Goal: Task Accomplishment & Management: Manage account settings

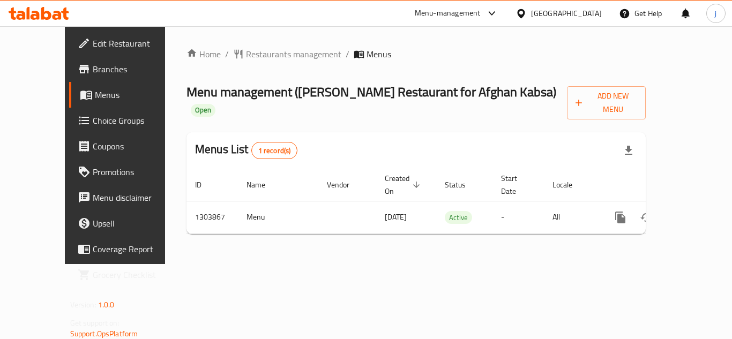
click at [524, 10] on icon at bounding box center [520, 13] width 7 height 9
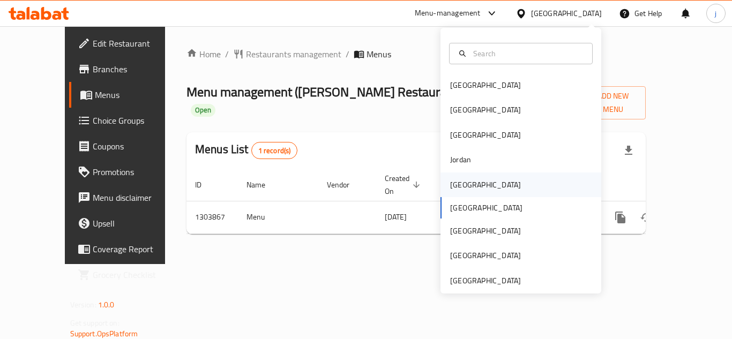
click at [469, 189] on div "[GEOGRAPHIC_DATA]" at bounding box center [485, 184] width 88 height 25
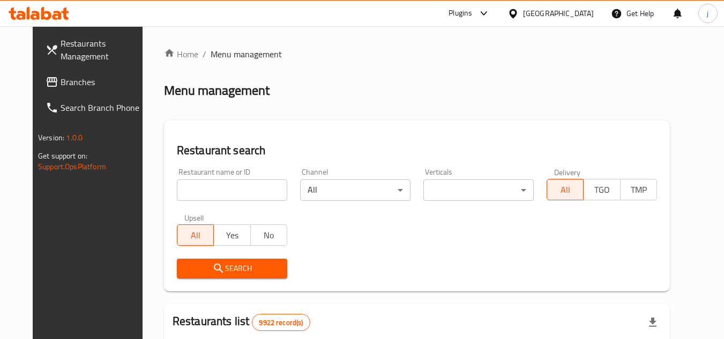
click at [66, 78] on span "Branches" at bounding box center [103, 82] width 85 height 13
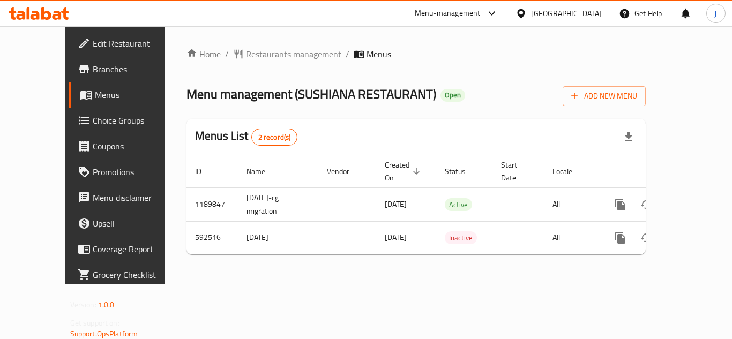
click at [524, 16] on icon at bounding box center [520, 13] width 7 height 9
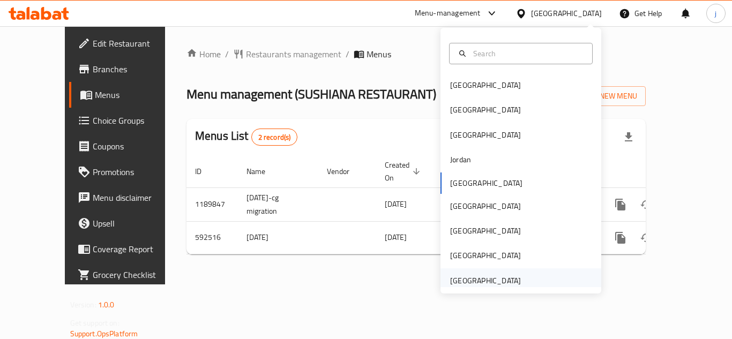
click at [461, 281] on div "United Arab Emirates" at bounding box center [485, 281] width 71 height 12
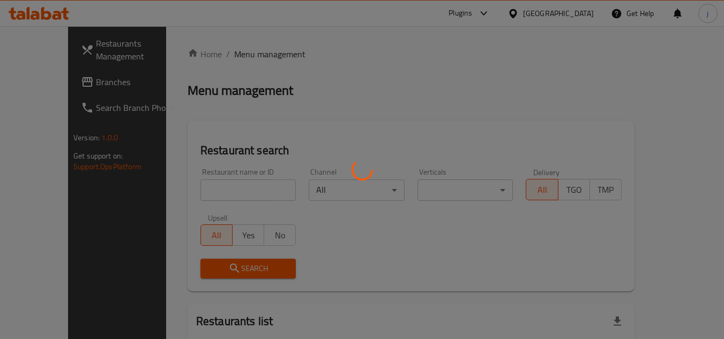
click at [46, 88] on div at bounding box center [362, 169] width 724 height 339
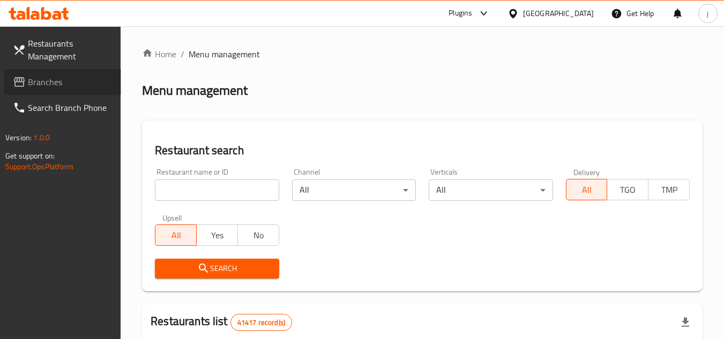
click at [65, 73] on link "Branches" at bounding box center [62, 82] width 117 height 26
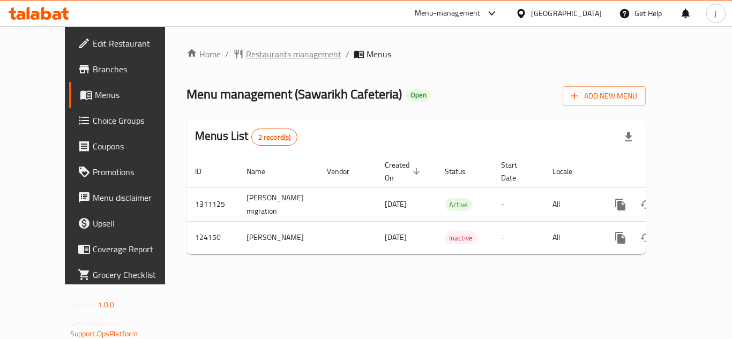
click at [256, 58] on span "Restaurants management" at bounding box center [293, 54] width 95 height 13
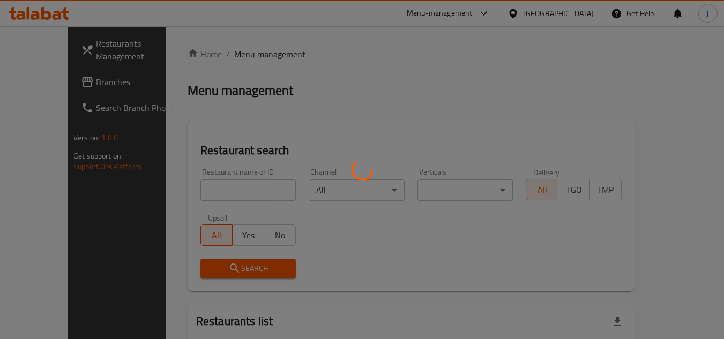
click at [42, 73] on div at bounding box center [362, 169] width 724 height 339
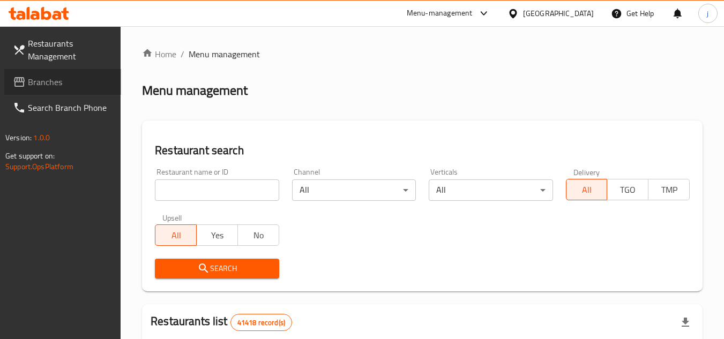
click at [53, 87] on span "Branches" at bounding box center [70, 82] width 85 height 13
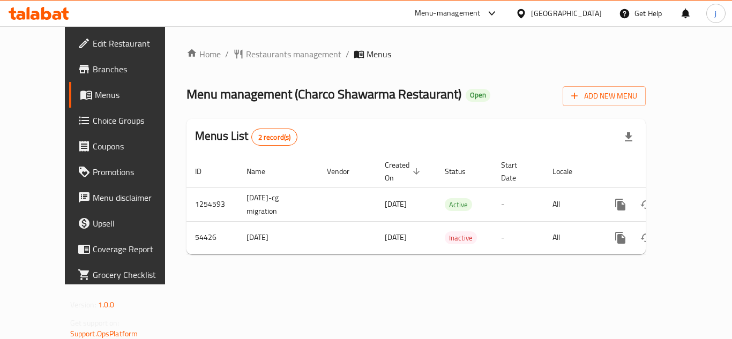
click at [525, 9] on icon at bounding box center [520, 13] width 11 height 11
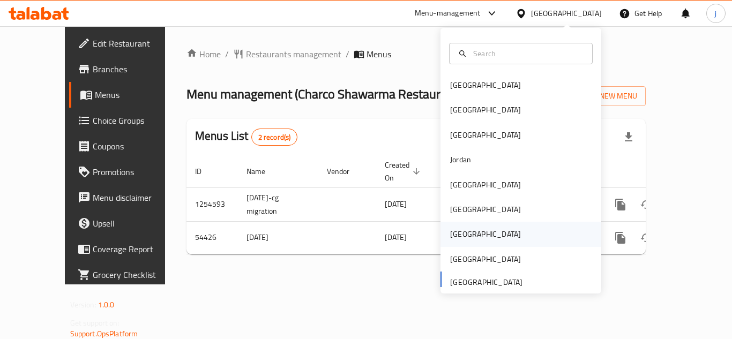
click at [456, 229] on div "[GEOGRAPHIC_DATA]" at bounding box center [485, 234] width 71 height 12
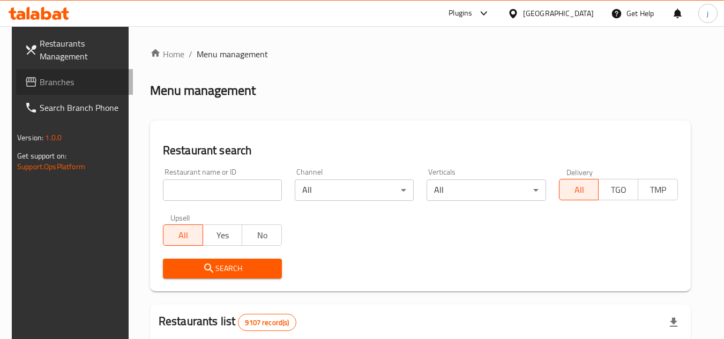
click at [40, 80] on span "Branches" at bounding box center [82, 82] width 85 height 13
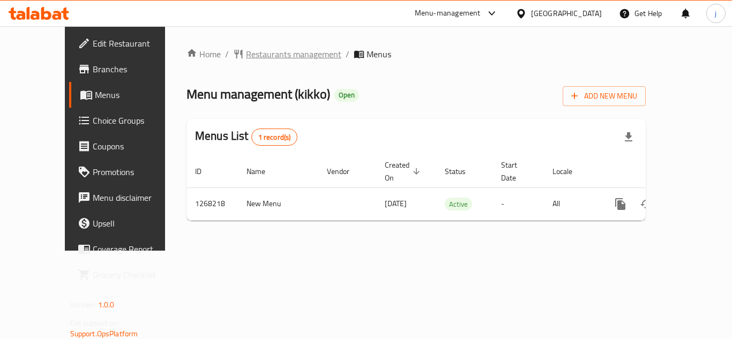
click at [251, 58] on span "Restaurants management" at bounding box center [293, 54] width 95 height 13
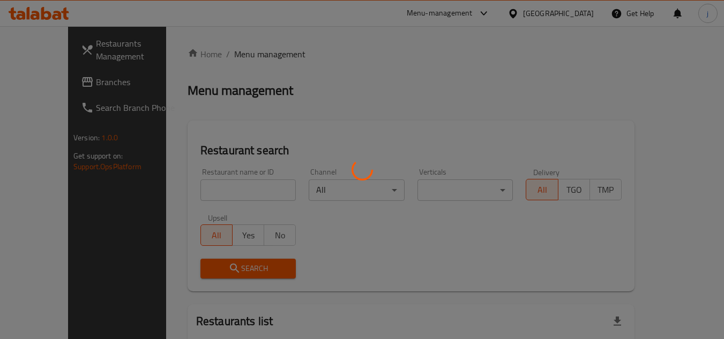
click at [49, 87] on div at bounding box center [362, 169] width 724 height 339
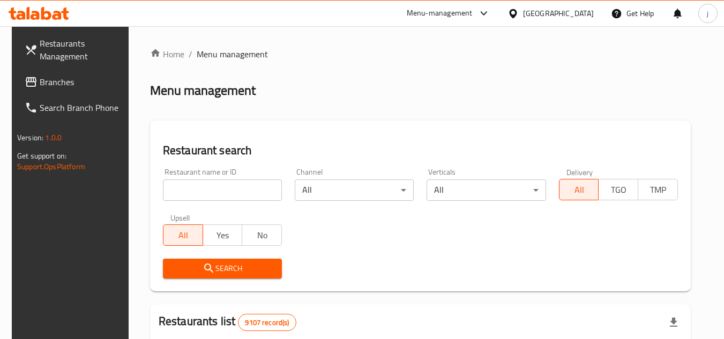
click at [56, 83] on span "Branches" at bounding box center [82, 82] width 85 height 13
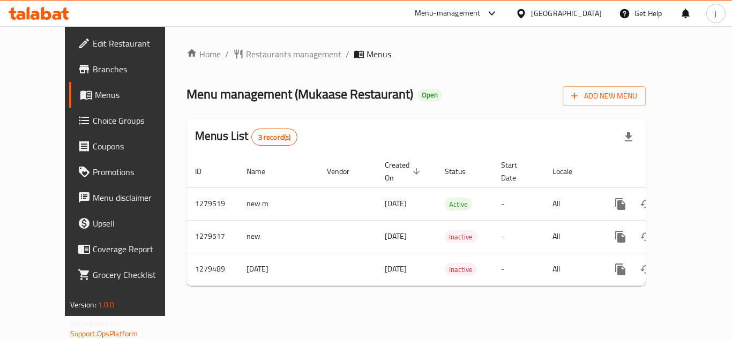
click at [527, 9] on icon at bounding box center [520, 13] width 11 height 11
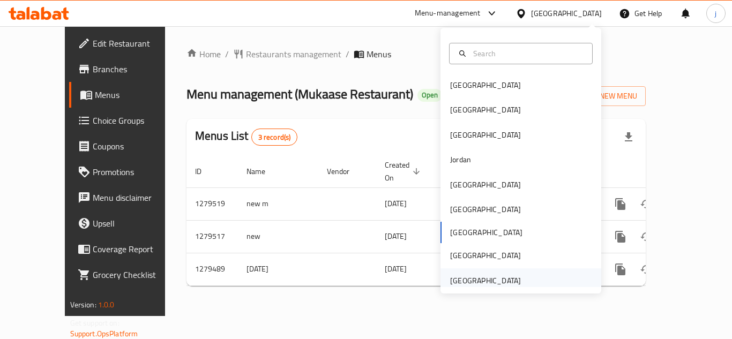
click at [490, 276] on div "[GEOGRAPHIC_DATA]" at bounding box center [485, 281] width 71 height 12
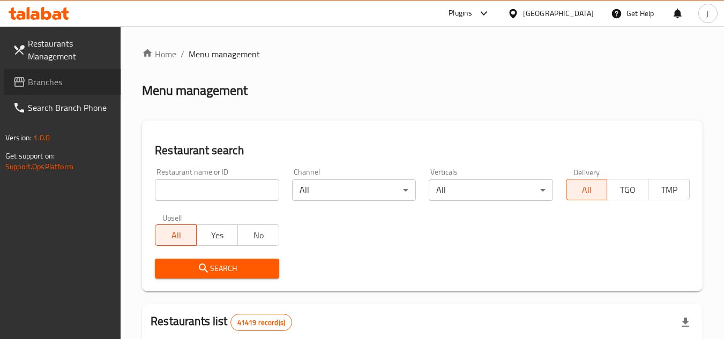
click at [59, 85] on span "Branches" at bounding box center [70, 82] width 85 height 13
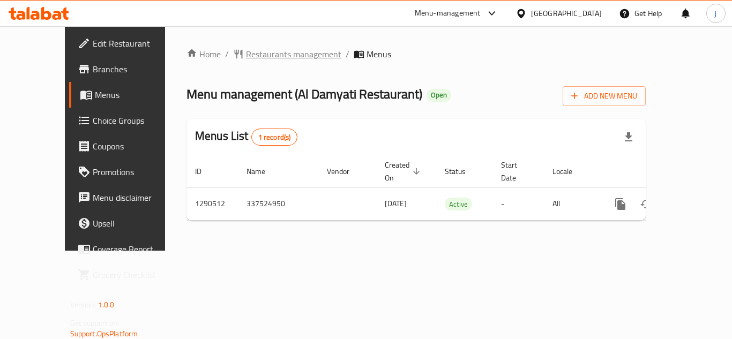
click at [272, 50] on span "Restaurants management" at bounding box center [293, 54] width 95 height 13
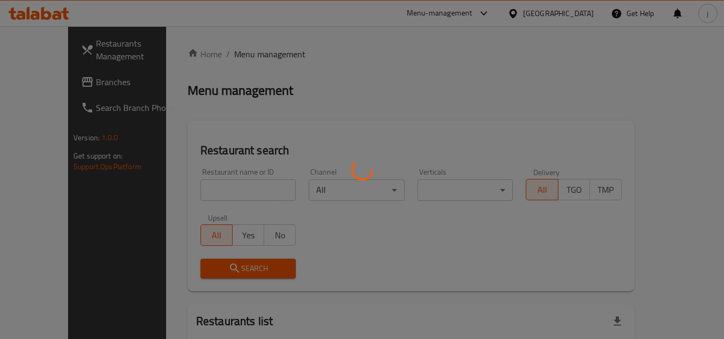
click at [56, 88] on div at bounding box center [362, 169] width 724 height 339
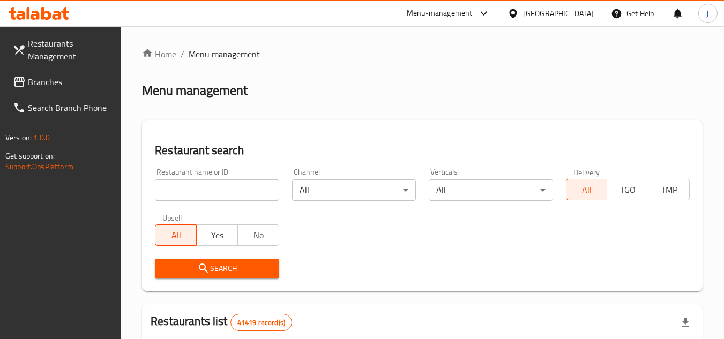
click at [51, 87] on div at bounding box center [362, 169] width 724 height 339
click at [51, 87] on span "Branches" at bounding box center [70, 82] width 85 height 13
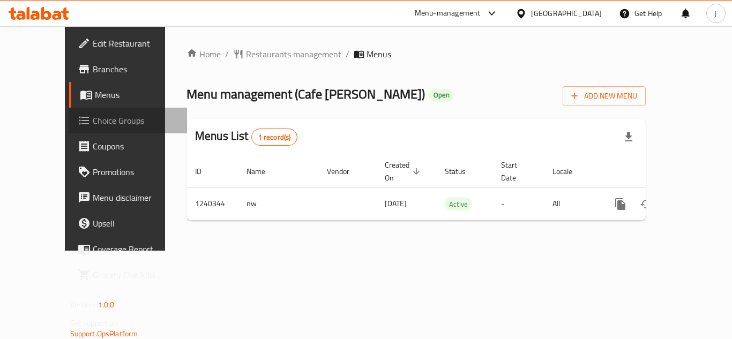
click at [93, 126] on span "Choice Groups" at bounding box center [136, 120] width 86 height 13
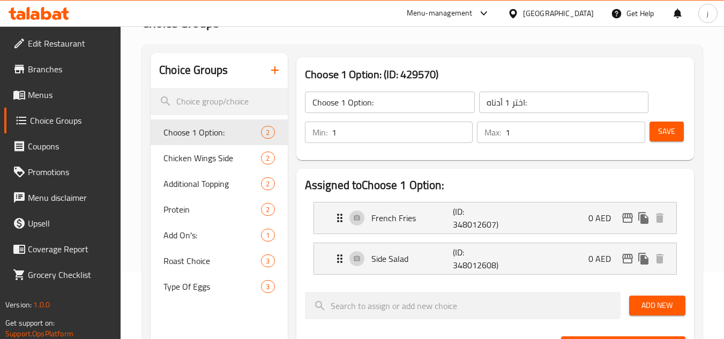
scroll to position [107, 0]
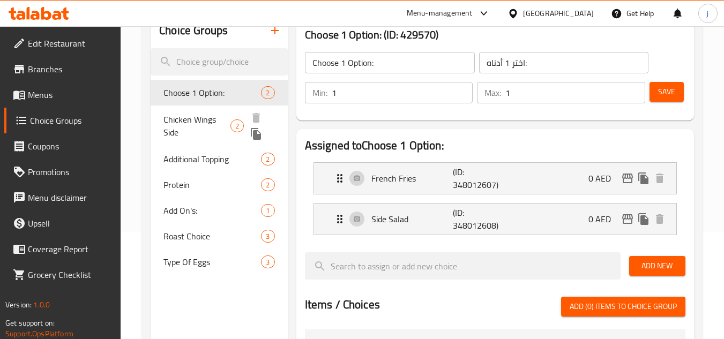
click at [204, 116] on span "Chicken Wings Side" at bounding box center [196, 126] width 67 height 26
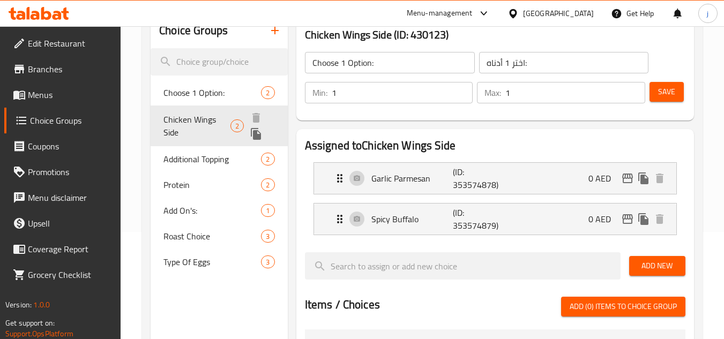
type input "Chicken Wings Side"
type input "خيارات أجنحة الدجاج"
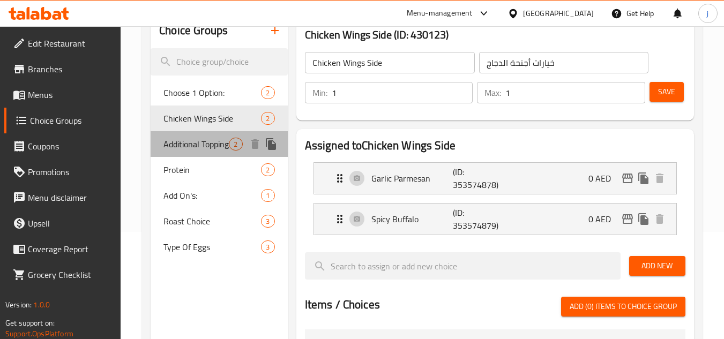
click at [200, 151] on span "Additional Topping" at bounding box center [195, 144] width 65 height 13
type input "Additional Topping"
type input "توبينغ إضافية"
type input "0"
type input "2"
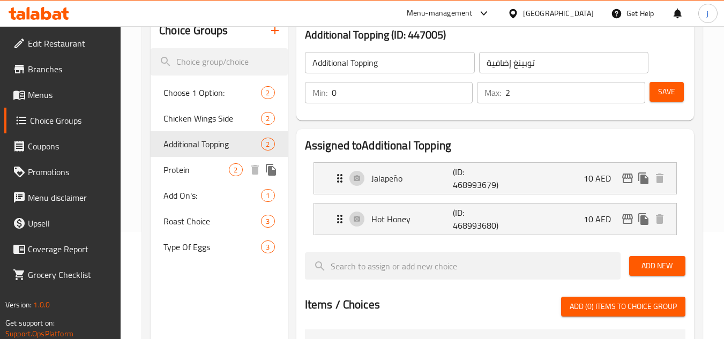
click at [192, 174] on span "Protein" at bounding box center [195, 169] width 65 height 13
type input "Protein"
type input "بروتين"
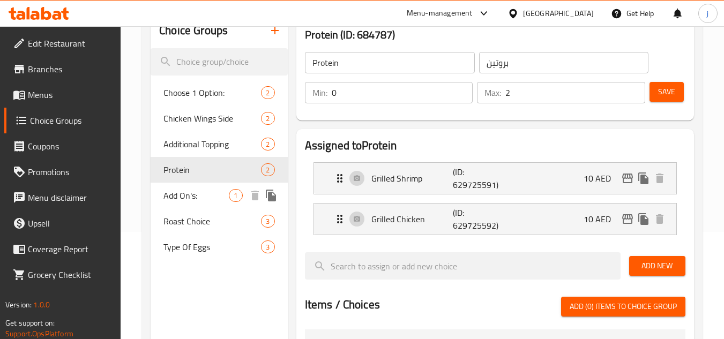
click at [187, 197] on span "Add On's:" at bounding box center [195, 195] width 65 height 13
type input "Add On's:"
type input "الإضافات:"
type input "1"
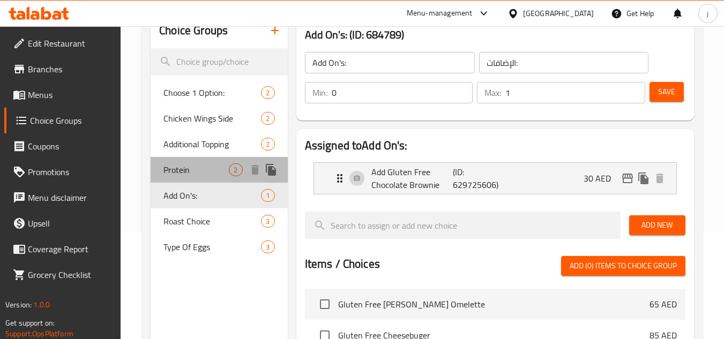
click at [184, 164] on span "Protein" at bounding box center [195, 169] width 65 height 13
type input "Protein"
type input "بروتين"
type input "2"
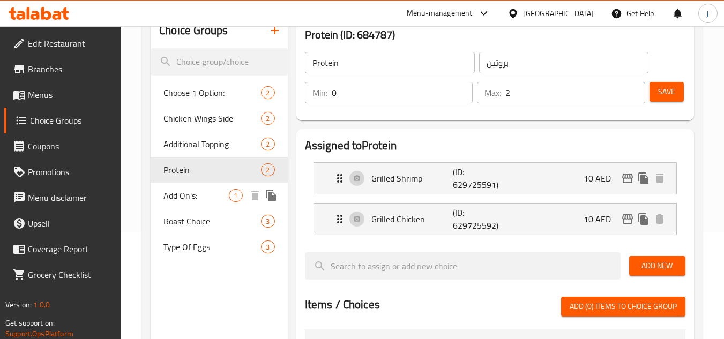
click at [195, 193] on span "Add On's:" at bounding box center [195, 195] width 65 height 13
type input "Add On's:"
type input "الإضافات:"
type input "1"
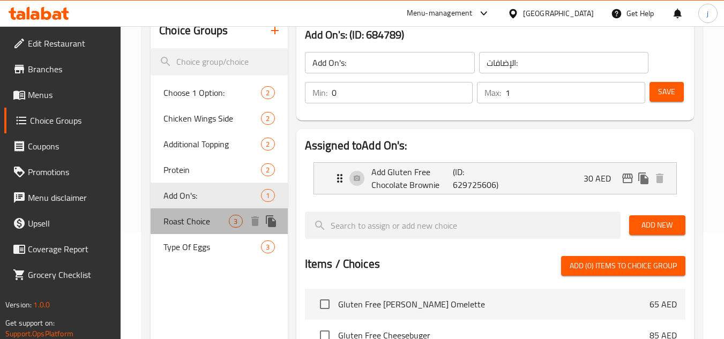
click at [191, 215] on span "Roast Choice" at bounding box center [195, 221] width 65 height 13
type input "Roast Choice"
type input "اختيار الشواء"
type input "1"
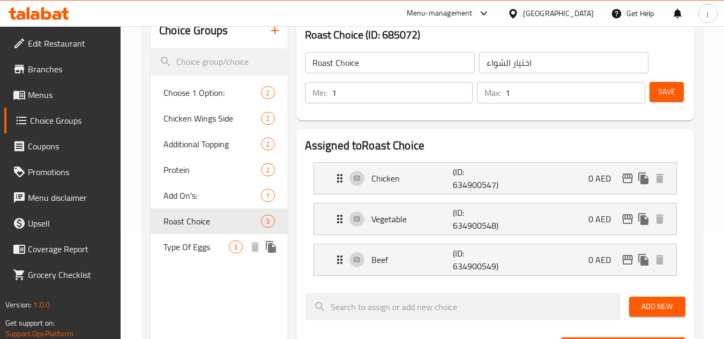
click at [189, 237] on div "Type Of Eggs 3" at bounding box center [219, 247] width 137 height 26
type input "Type Of Eggs"
type input "نوع بيض"
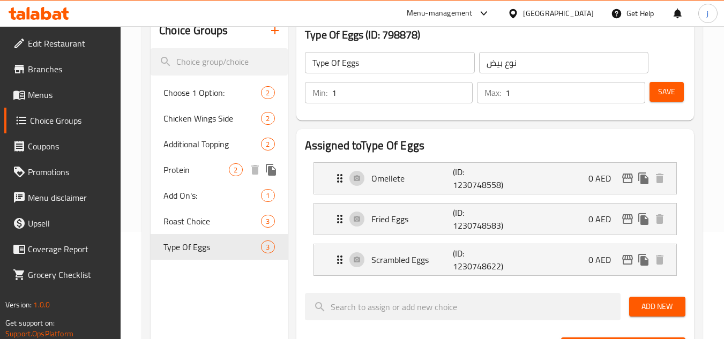
click at [189, 172] on span "Protein" at bounding box center [195, 169] width 65 height 13
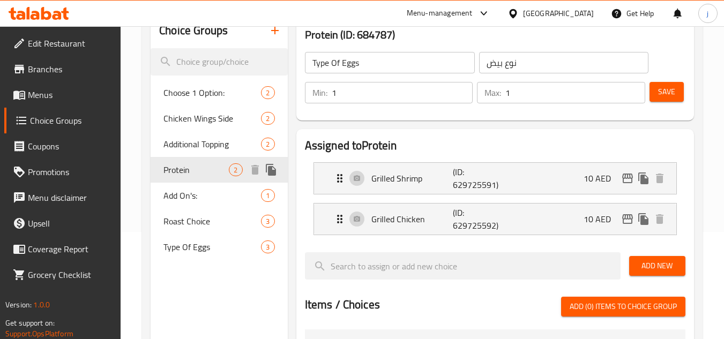
type input "Protein"
type input "بروتين"
type input "0"
type input "2"
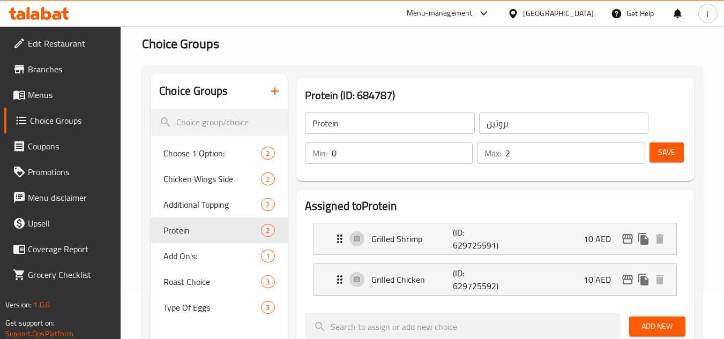
scroll to position [0, 0]
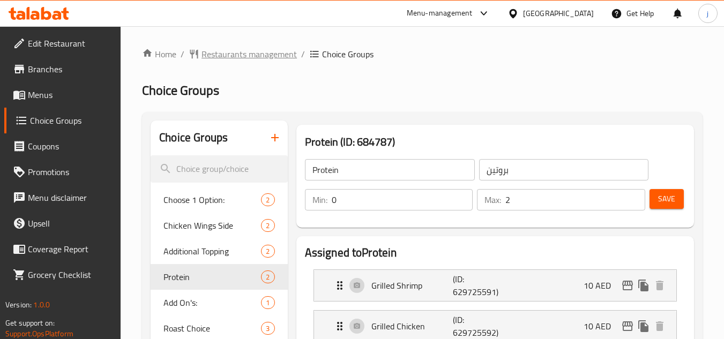
click at [230, 56] on span "Restaurants management" at bounding box center [248, 54] width 95 height 13
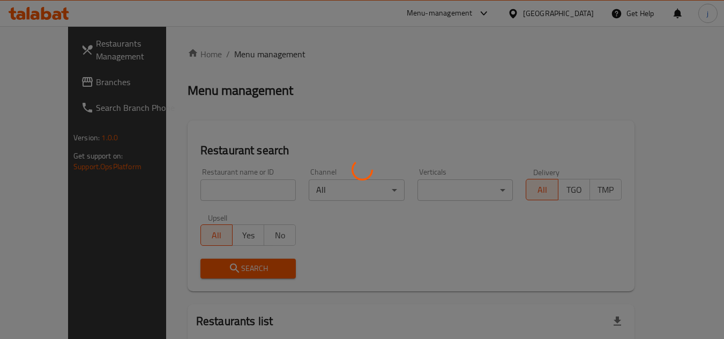
click at [57, 84] on div at bounding box center [362, 169] width 724 height 339
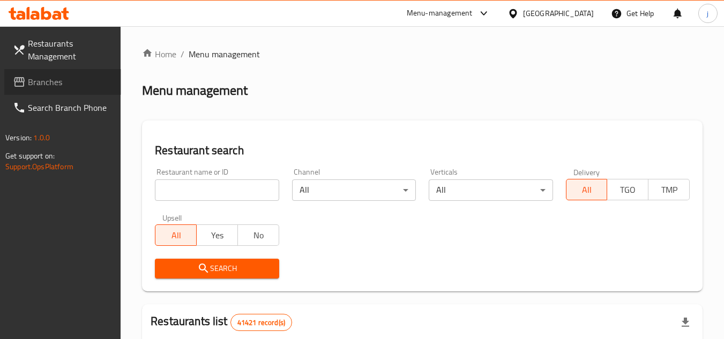
click at [57, 84] on span "Branches" at bounding box center [70, 82] width 85 height 13
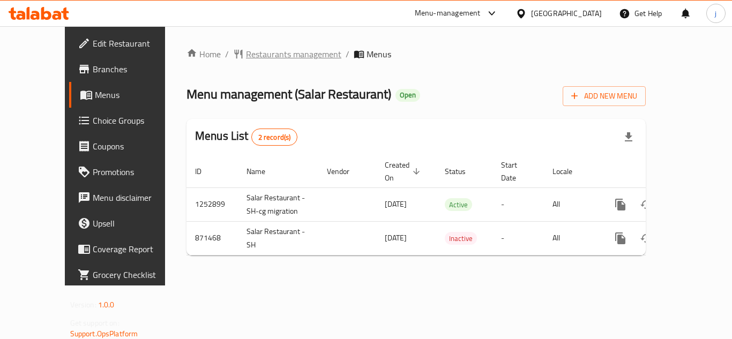
click at [259, 57] on span "Restaurants management" at bounding box center [293, 54] width 95 height 13
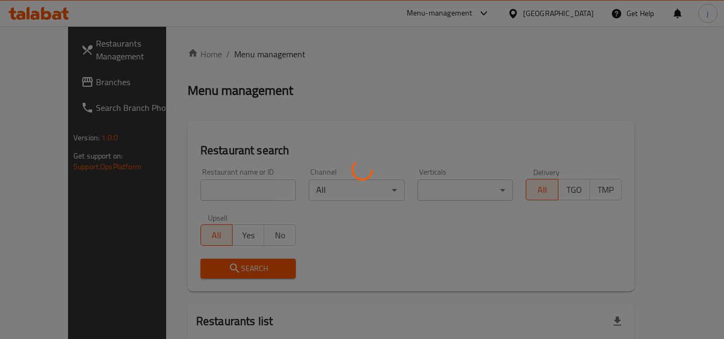
click at [50, 86] on div at bounding box center [362, 169] width 724 height 339
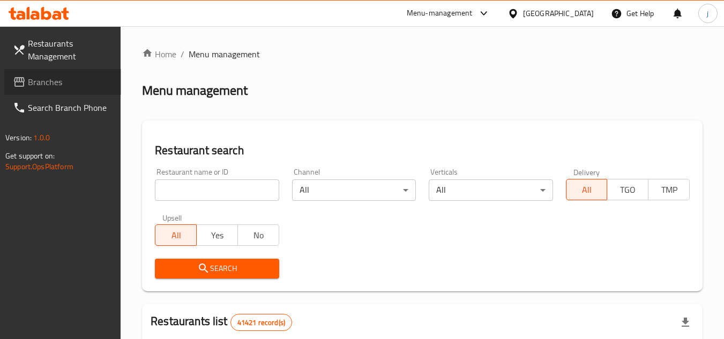
drag, startPoint x: 54, startPoint y: 86, endPoint x: 33, endPoint y: 87, distance: 20.4
click at [54, 86] on span "Branches" at bounding box center [70, 82] width 85 height 13
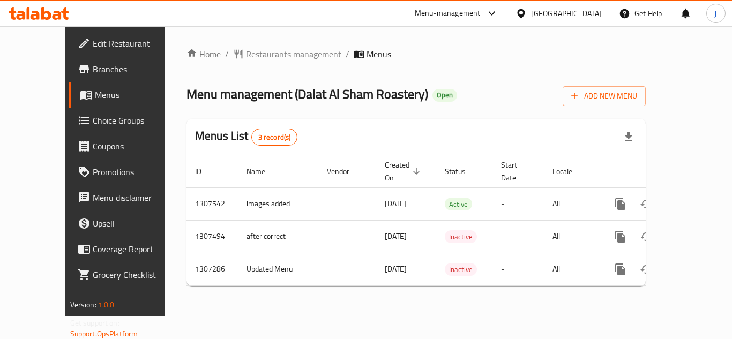
click at [254, 56] on span "Restaurants management" at bounding box center [293, 54] width 95 height 13
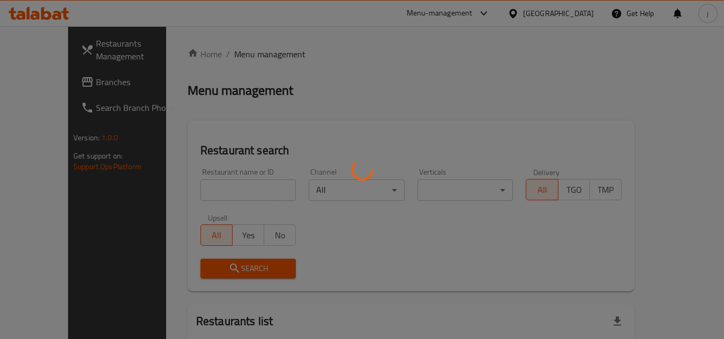
click at [49, 82] on div at bounding box center [362, 169] width 724 height 339
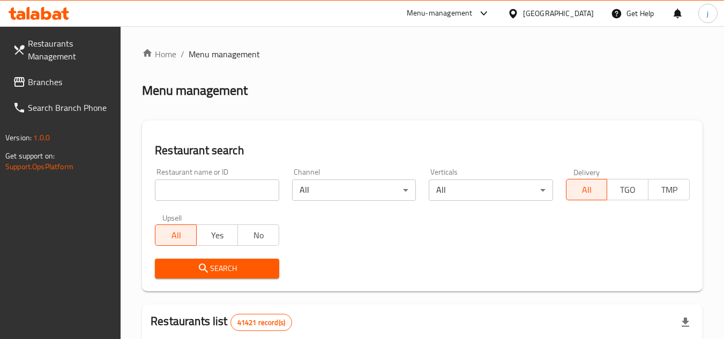
click at [55, 91] on link "Branches" at bounding box center [62, 82] width 117 height 26
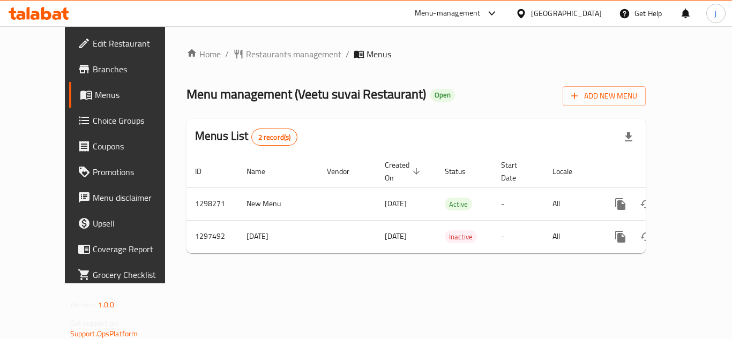
click at [546, 17] on div "[GEOGRAPHIC_DATA]" at bounding box center [566, 13] width 71 height 12
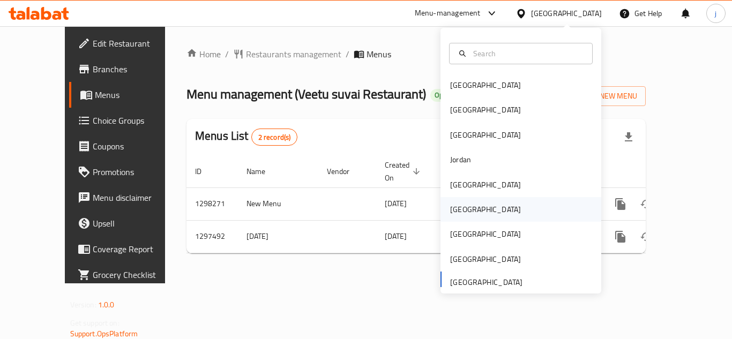
click at [455, 209] on div "[GEOGRAPHIC_DATA]" at bounding box center [485, 210] width 71 height 12
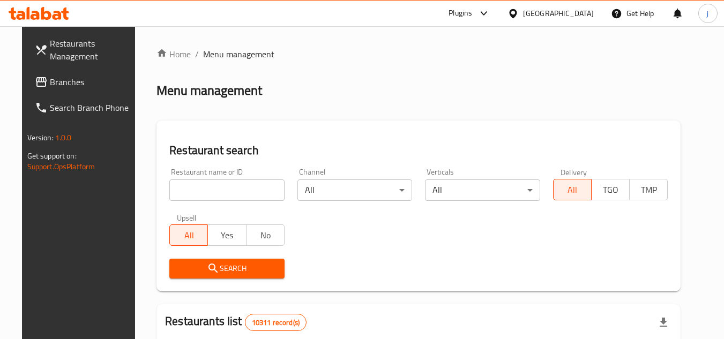
click at [36, 86] on icon at bounding box center [41, 82] width 11 height 10
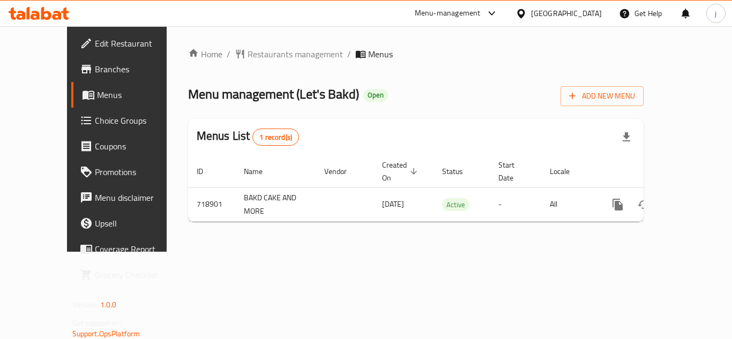
click at [524, 15] on icon at bounding box center [520, 13] width 7 height 9
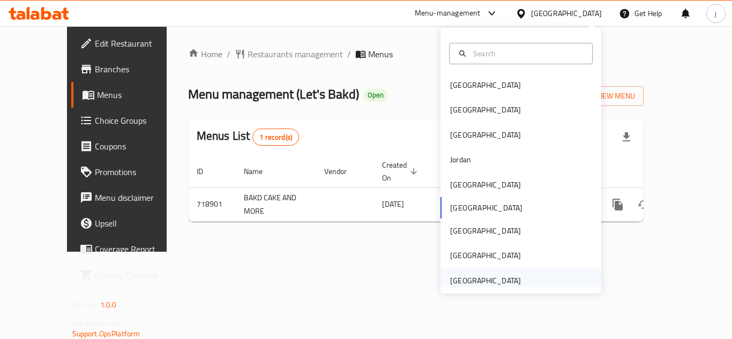
click at [507, 276] on div "[GEOGRAPHIC_DATA]" at bounding box center [485, 281] width 71 height 12
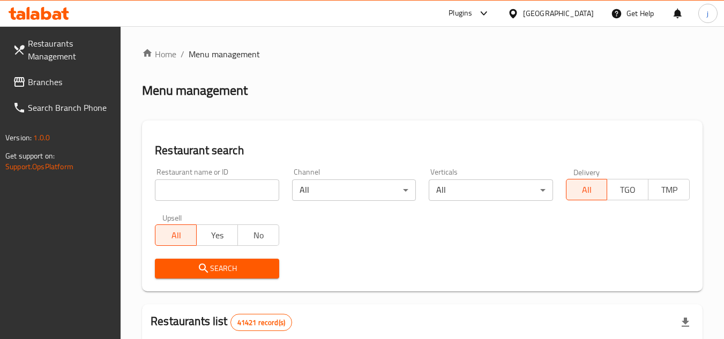
drag, startPoint x: 41, startPoint y: 89, endPoint x: 1, endPoint y: 84, distance: 41.1
click at [41, 88] on span "Branches" at bounding box center [70, 82] width 85 height 13
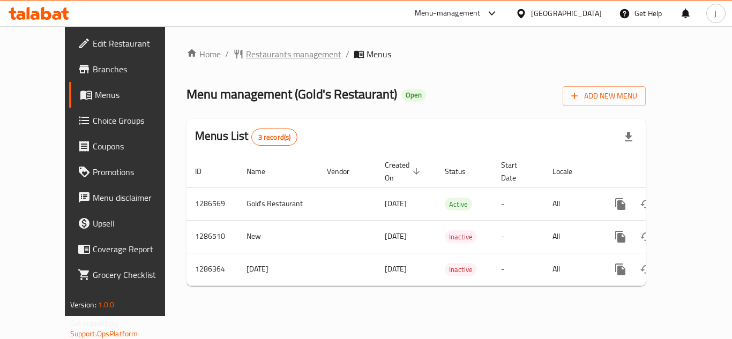
click at [251, 48] on span "Restaurants management" at bounding box center [293, 54] width 95 height 13
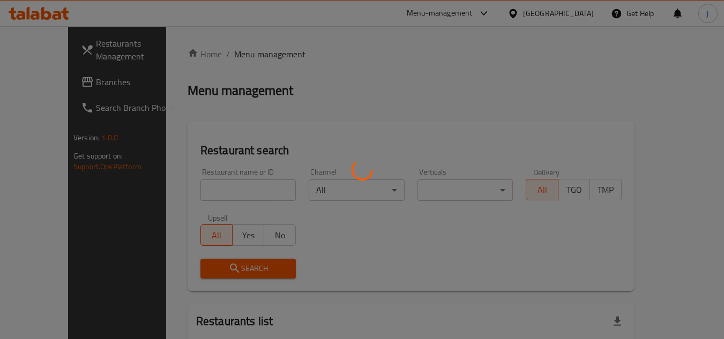
click at [48, 78] on div at bounding box center [362, 169] width 724 height 339
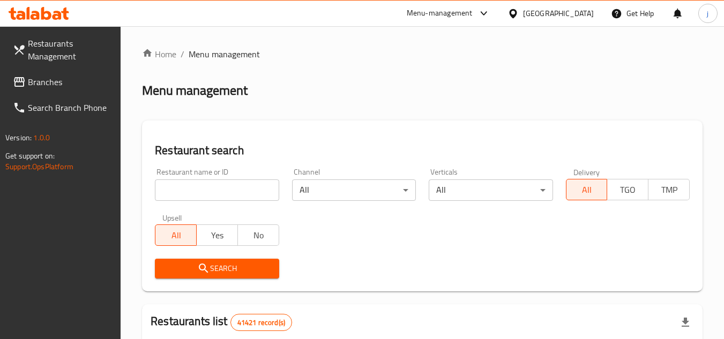
drag, startPoint x: 48, startPoint y: 83, endPoint x: 16, endPoint y: 89, distance: 32.7
click at [48, 83] on span "Branches" at bounding box center [70, 82] width 85 height 13
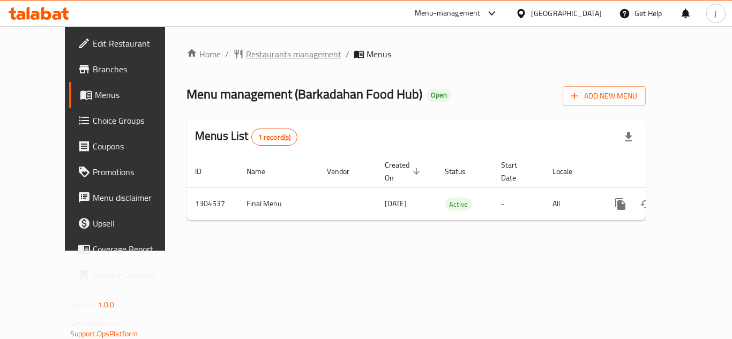
click at [246, 58] on span "Restaurants management" at bounding box center [293, 54] width 95 height 13
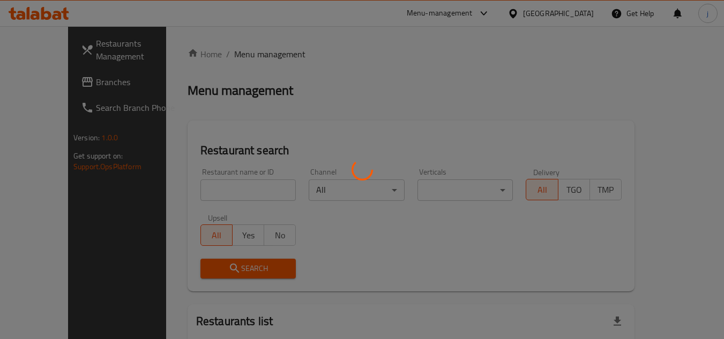
click at [58, 82] on div at bounding box center [362, 169] width 724 height 339
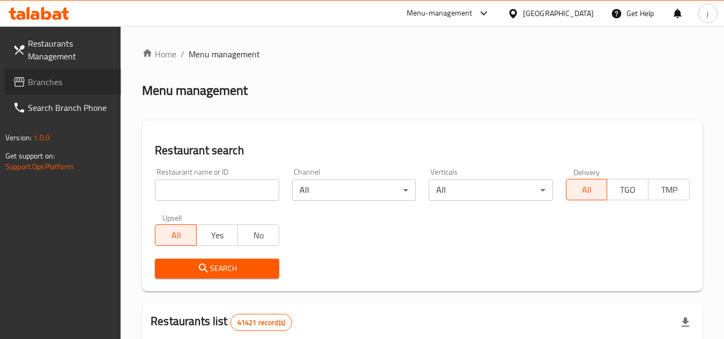
click at [58, 82] on span "Branches" at bounding box center [70, 82] width 85 height 13
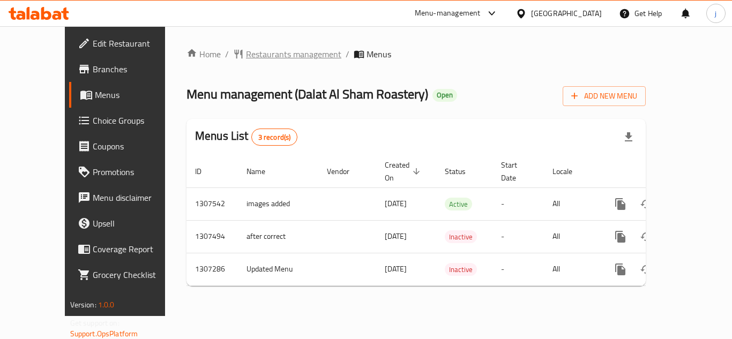
click at [246, 58] on span "Restaurants management" at bounding box center [293, 54] width 95 height 13
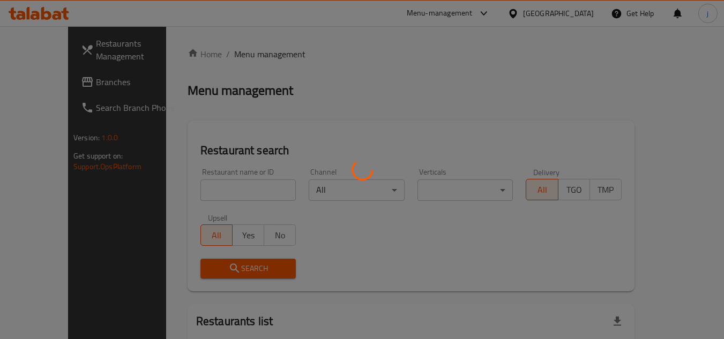
click at [55, 81] on div at bounding box center [362, 169] width 724 height 339
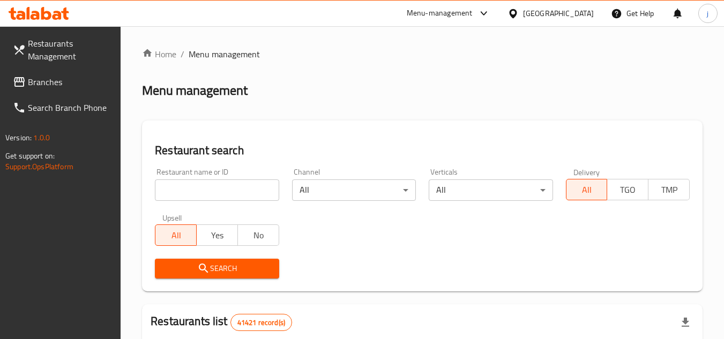
click at [55, 81] on span "Branches" at bounding box center [70, 82] width 85 height 13
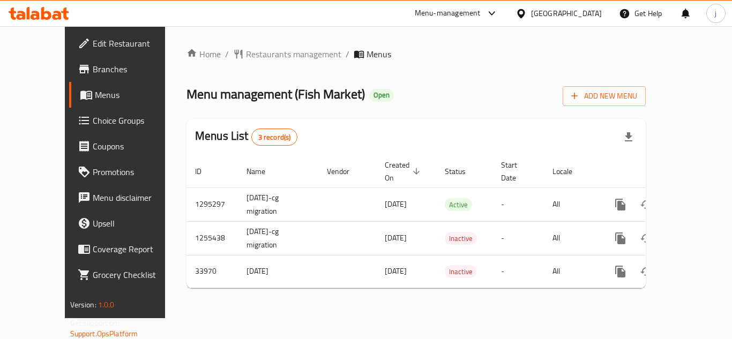
click at [527, 13] on icon at bounding box center [520, 13] width 11 height 11
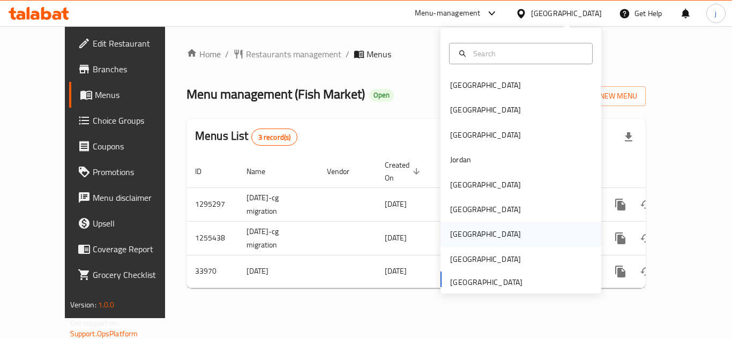
click at [451, 234] on div "[GEOGRAPHIC_DATA]" at bounding box center [485, 234] width 71 height 12
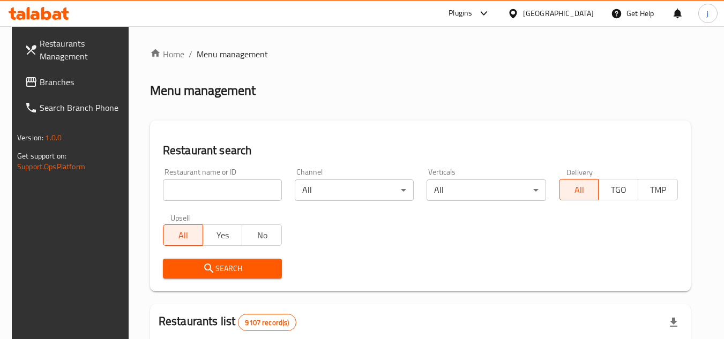
click at [46, 65] on link "Restaurants Management" at bounding box center [74, 50] width 117 height 39
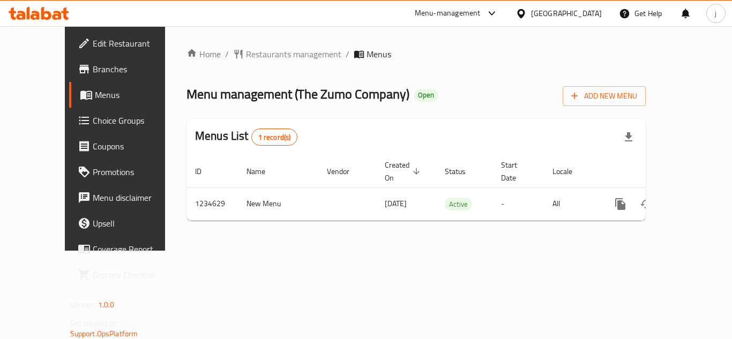
click at [243, 62] on div "Home / Restaurants management / Menus Menu management ( The Zumo Company ) Open…" at bounding box center [415, 139] width 459 height 182
click at [246, 56] on span "Restaurants management" at bounding box center [293, 54] width 95 height 13
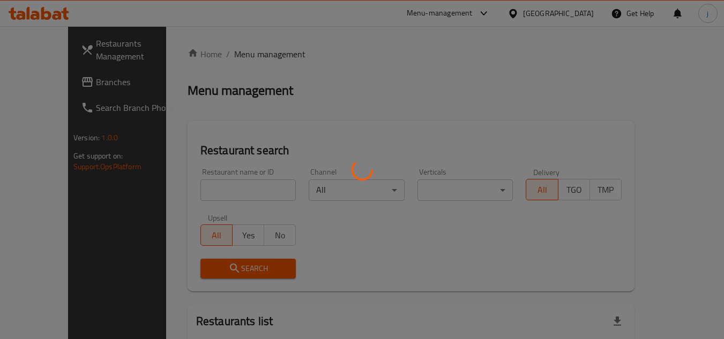
click at [59, 84] on div at bounding box center [362, 169] width 724 height 339
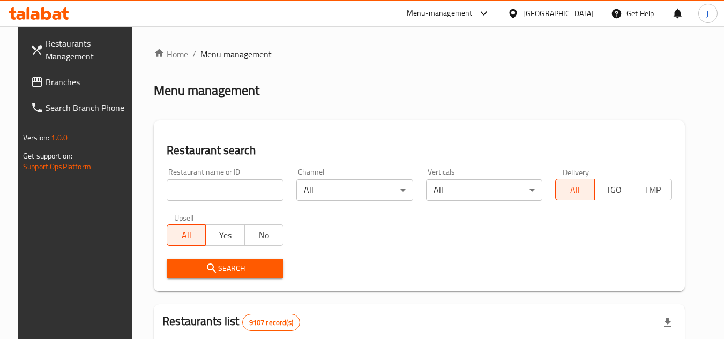
click at [59, 84] on div at bounding box center [362, 169] width 724 height 339
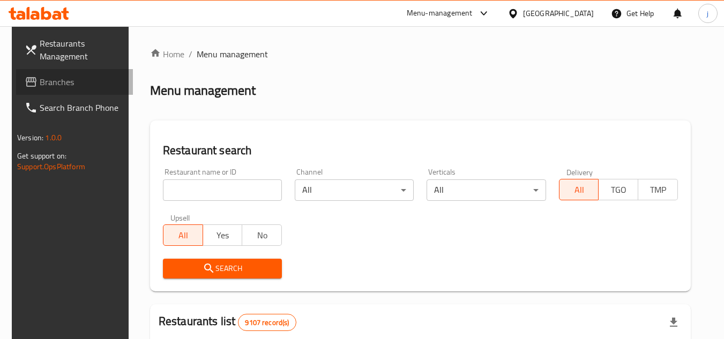
click at [48, 73] on link "Branches" at bounding box center [74, 82] width 117 height 26
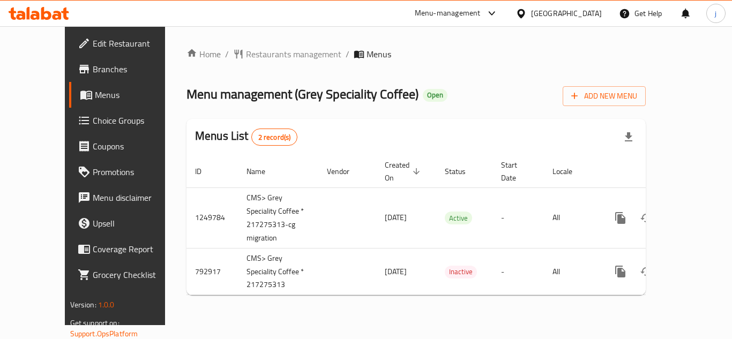
click at [531, 9] on div at bounding box center [523, 13] width 16 height 12
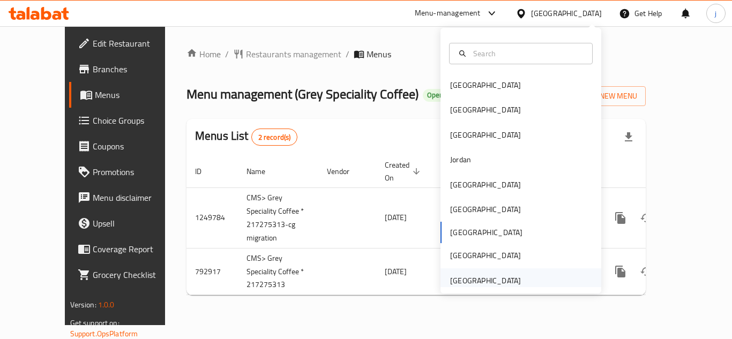
click at [483, 275] on div "[GEOGRAPHIC_DATA]" at bounding box center [485, 281] width 71 height 12
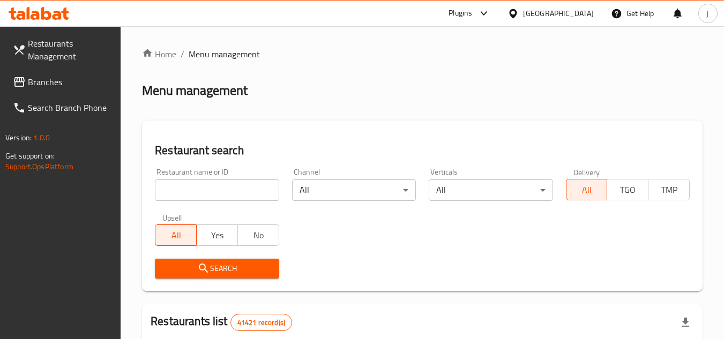
click at [33, 78] on span "Branches" at bounding box center [70, 82] width 85 height 13
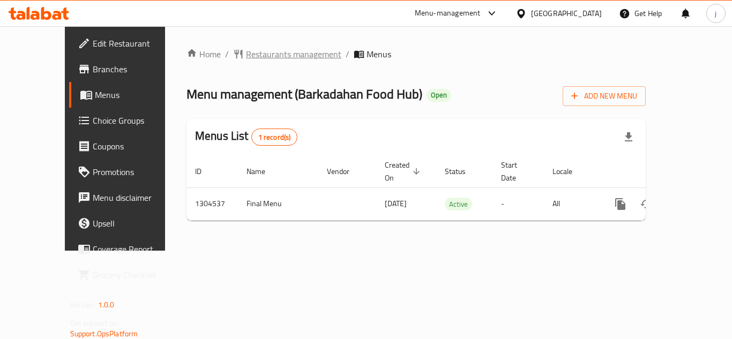
click at [272, 52] on span "Restaurants management" at bounding box center [293, 54] width 95 height 13
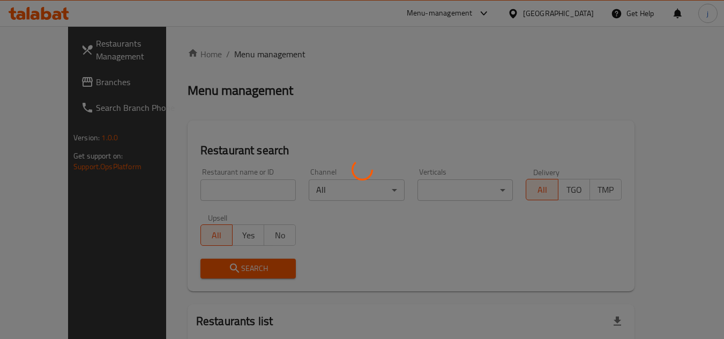
click at [29, 86] on div at bounding box center [362, 169] width 724 height 339
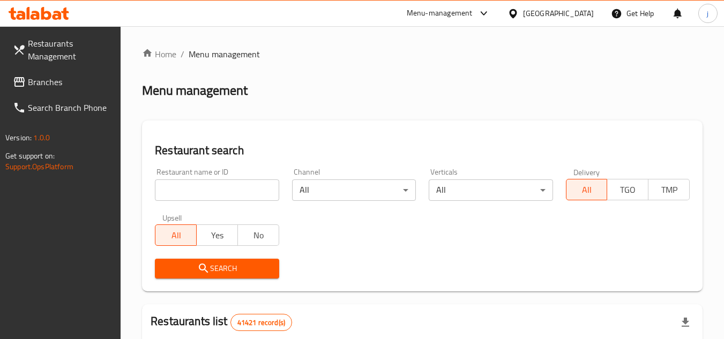
click at [29, 86] on span "Branches" at bounding box center [70, 82] width 85 height 13
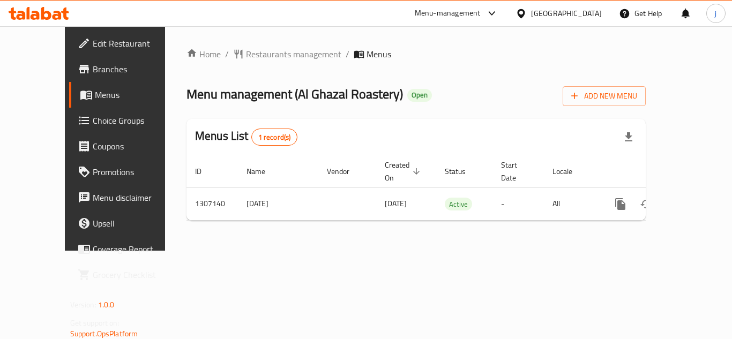
click at [530, 12] on div at bounding box center [523, 13] width 16 height 12
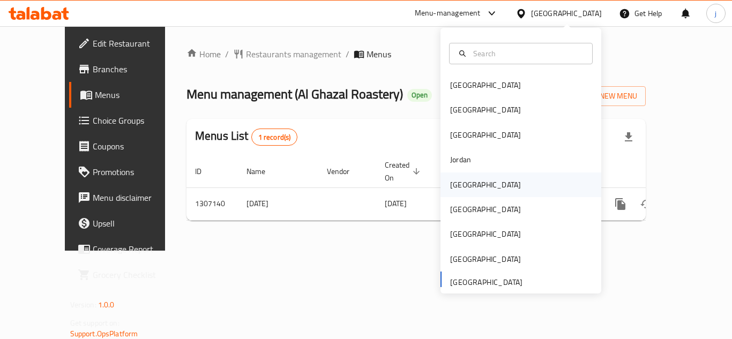
click at [475, 182] on div "[GEOGRAPHIC_DATA]" at bounding box center [520, 184] width 161 height 25
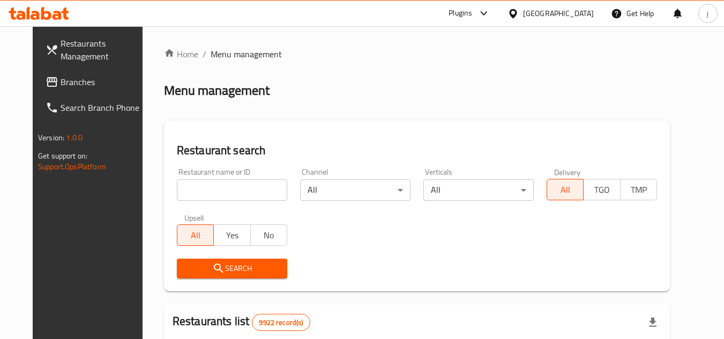
click at [65, 81] on span "Branches" at bounding box center [103, 82] width 85 height 13
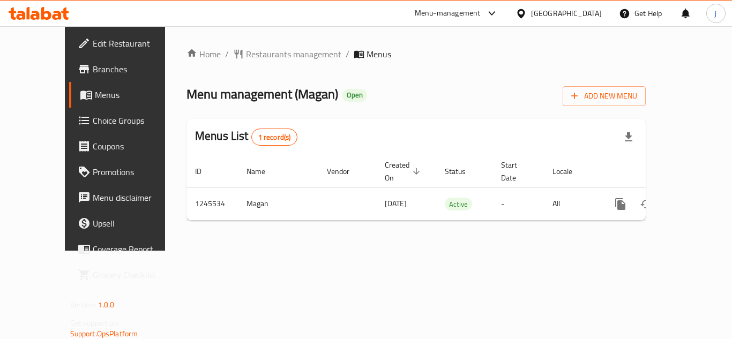
drag, startPoint x: 579, startPoint y: 14, endPoint x: 571, endPoint y: 13, distance: 7.5
click at [577, 14] on div "[GEOGRAPHIC_DATA]" at bounding box center [558, 13] width 86 height 12
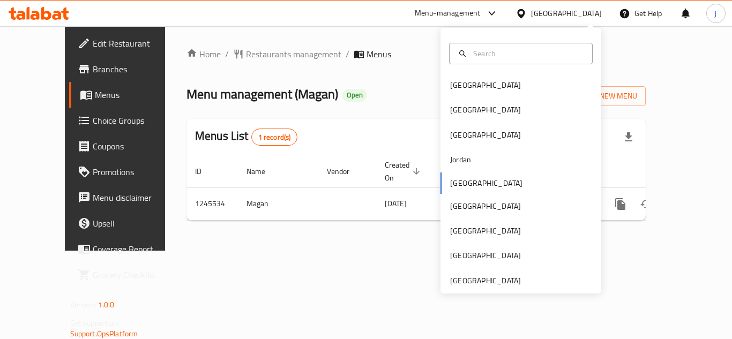
click at [527, 13] on icon at bounding box center [520, 13] width 11 height 11
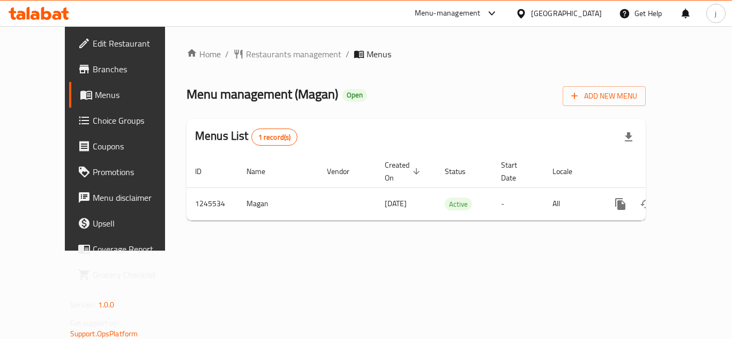
click at [527, 13] on icon at bounding box center [520, 13] width 11 height 11
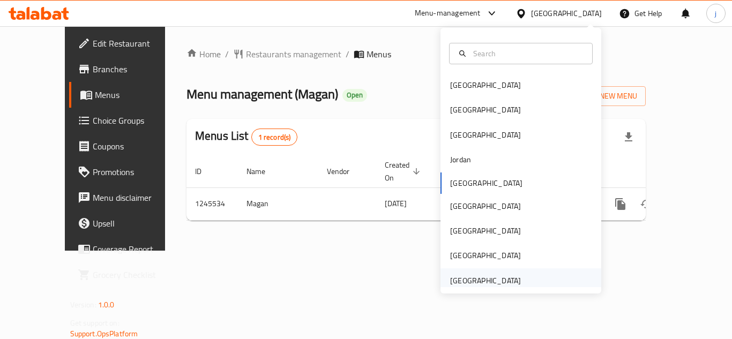
click at [483, 286] on div "[GEOGRAPHIC_DATA]" at bounding box center [485, 281] width 71 height 12
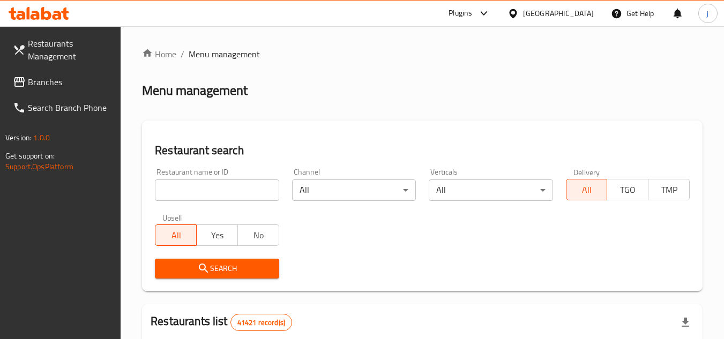
click at [66, 87] on span "Branches" at bounding box center [70, 82] width 85 height 13
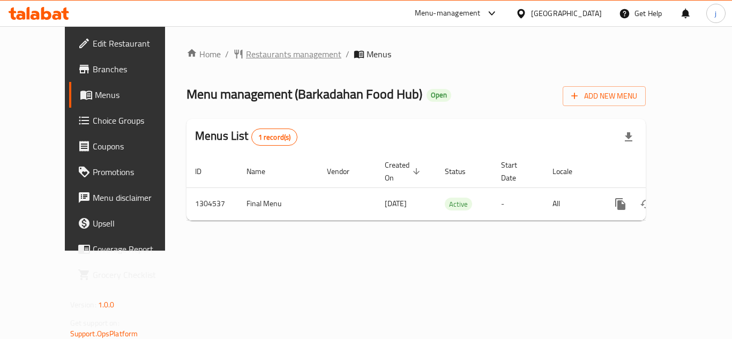
click at [252, 49] on span "Restaurants management" at bounding box center [293, 54] width 95 height 13
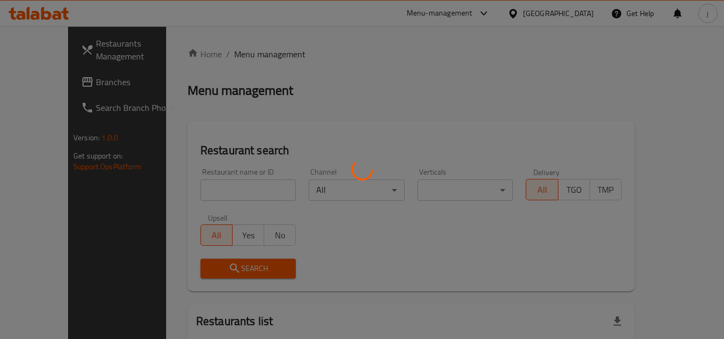
click at [32, 85] on div at bounding box center [362, 169] width 724 height 339
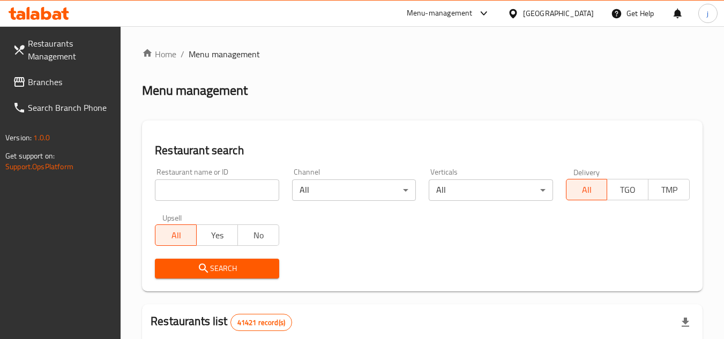
click at [56, 88] on span "Branches" at bounding box center [70, 82] width 85 height 13
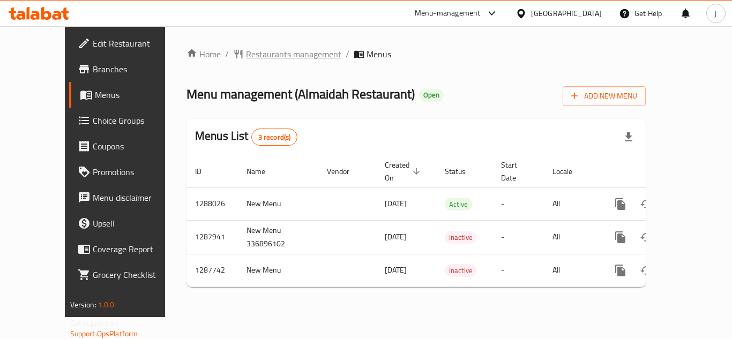
click at [274, 50] on span "Restaurants management" at bounding box center [293, 54] width 95 height 13
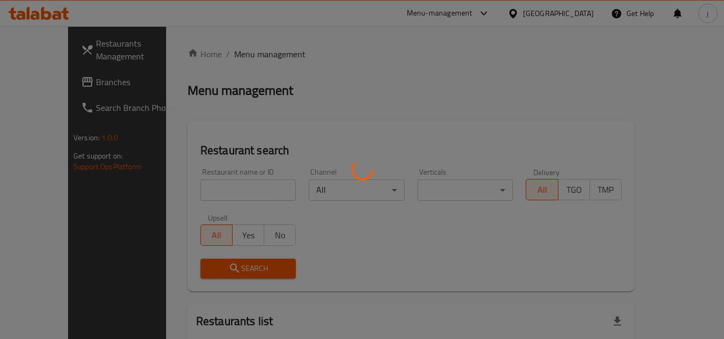
click at [26, 82] on div at bounding box center [362, 169] width 724 height 339
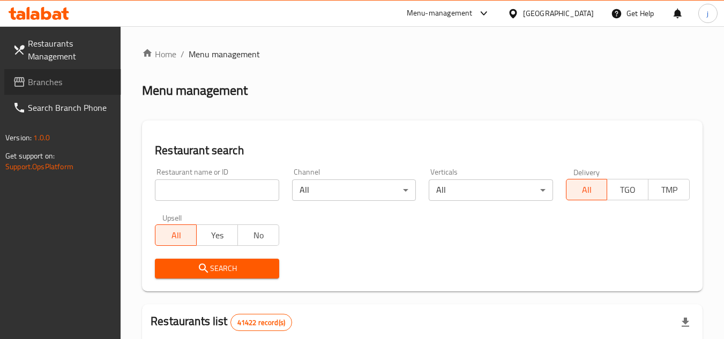
click at [26, 82] on span at bounding box center [20, 82] width 15 height 13
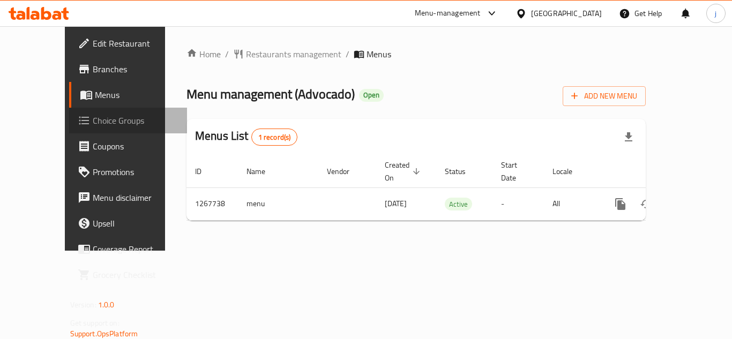
click at [93, 125] on span "Choice Groups" at bounding box center [136, 120] width 86 height 13
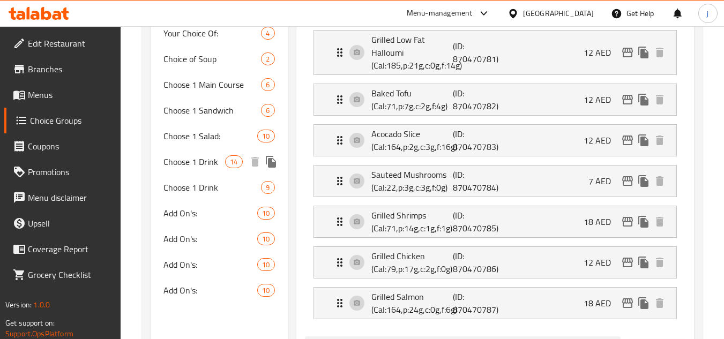
scroll to position [321, 0]
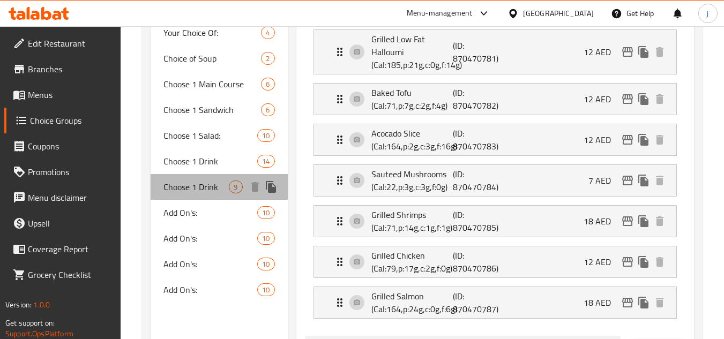
click at [203, 184] on span "Choose 1 Drink" at bounding box center [195, 187] width 65 height 13
type input "Choose 1 Drink"
type input "اختر مشروبًا 1"
type input "1"
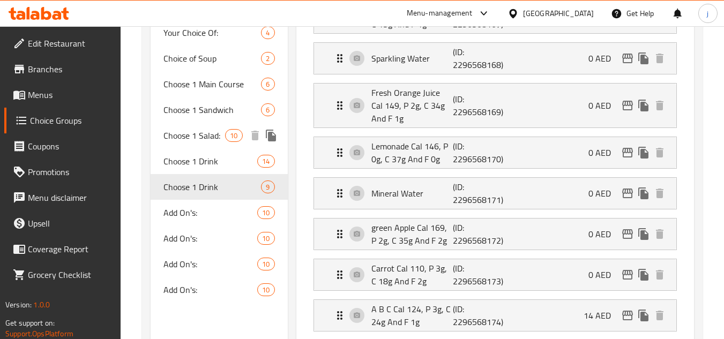
click at [193, 132] on span "Choose 1 Salad:" at bounding box center [194, 135] width 62 height 13
type input "Choose 1 Salad:"
type input "اختر سلطة واحدة:"
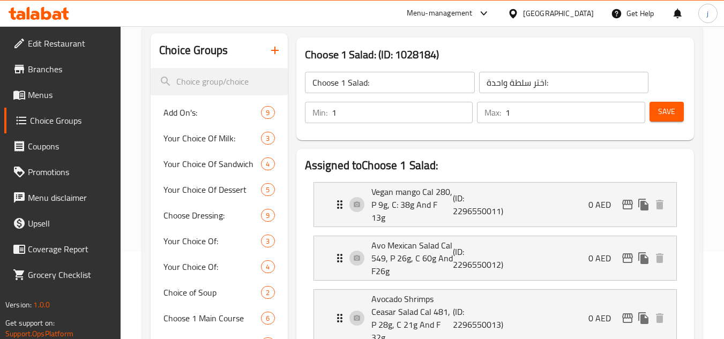
scroll to position [54, 0]
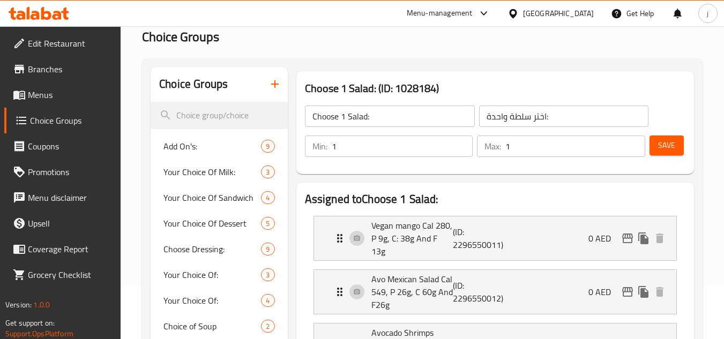
click at [548, 12] on div "[GEOGRAPHIC_DATA]" at bounding box center [558, 13] width 71 height 12
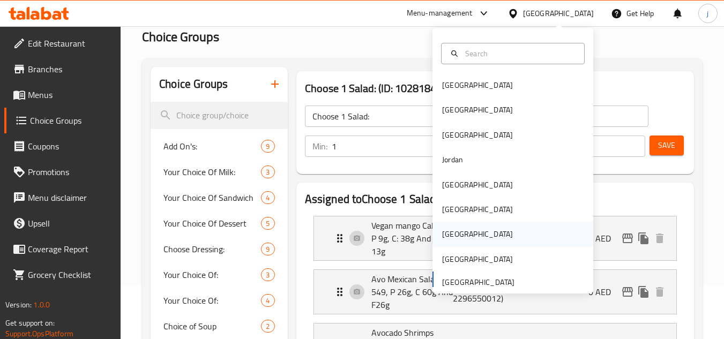
click at [448, 227] on div "[GEOGRAPHIC_DATA]" at bounding box center [477, 234] width 88 height 25
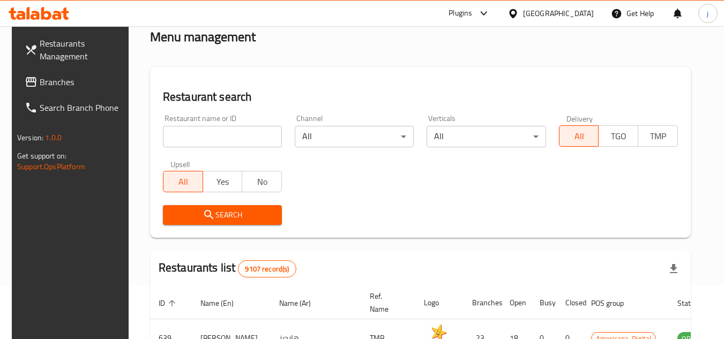
click at [52, 88] on span "Branches" at bounding box center [82, 82] width 85 height 13
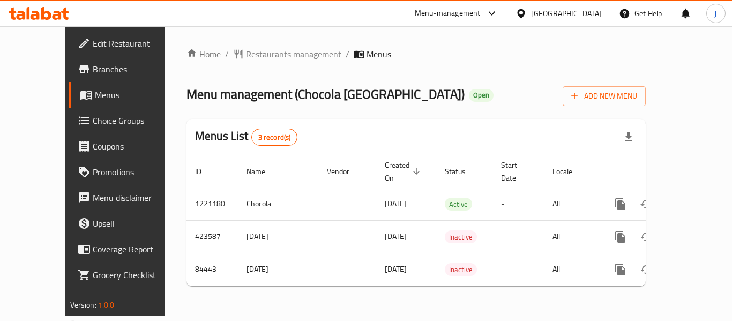
click at [524, 9] on icon at bounding box center [520, 13] width 7 height 9
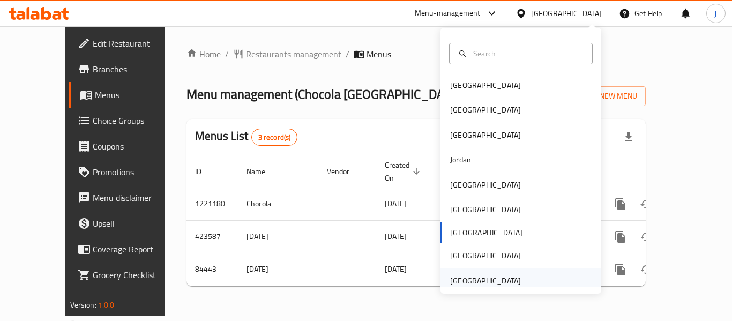
click at [484, 281] on div "[GEOGRAPHIC_DATA]" at bounding box center [485, 281] width 71 height 12
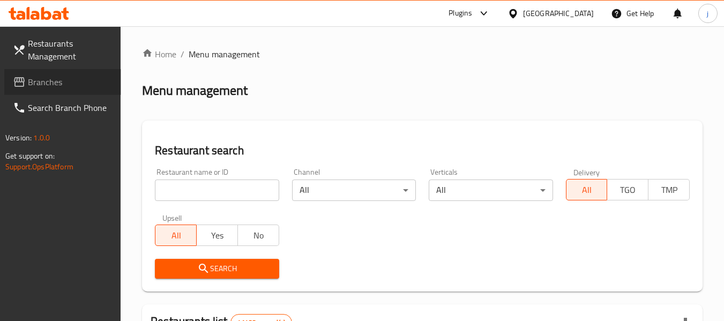
click at [28, 81] on span "Branches" at bounding box center [70, 82] width 85 height 13
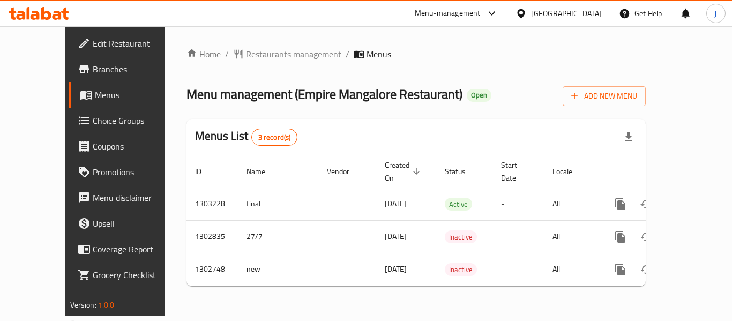
click at [540, 10] on div "[GEOGRAPHIC_DATA]" at bounding box center [566, 13] width 71 height 12
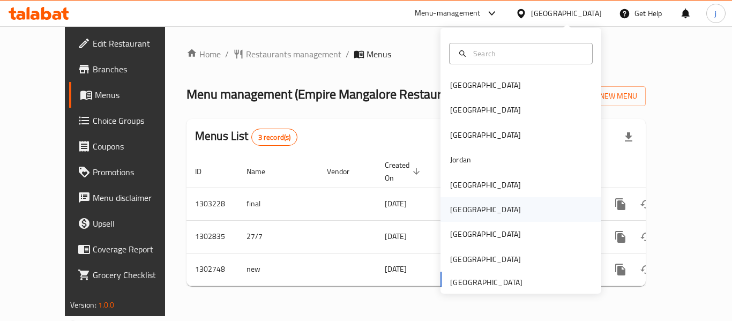
click at [455, 213] on div "[GEOGRAPHIC_DATA]" at bounding box center [485, 210] width 71 height 12
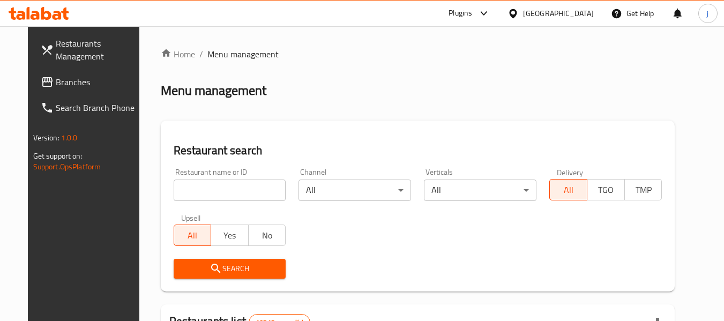
drag, startPoint x: 74, startPoint y: 84, endPoint x: 1, endPoint y: 63, distance: 76.5
click at [74, 84] on span "Branches" at bounding box center [98, 82] width 85 height 13
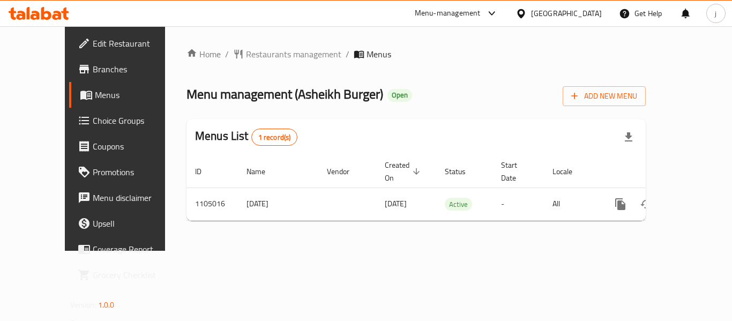
click at [524, 14] on icon at bounding box center [520, 13] width 7 height 9
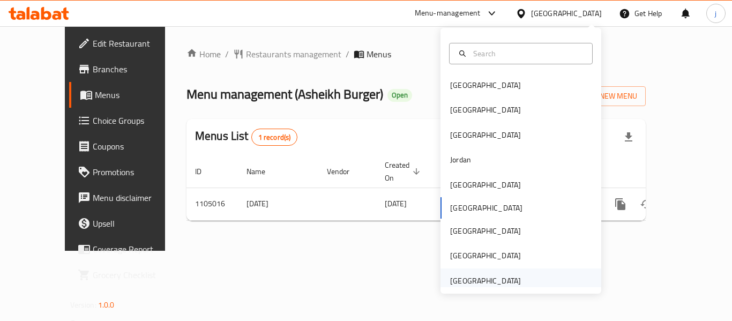
click at [508, 275] on div "[GEOGRAPHIC_DATA]" at bounding box center [485, 281] width 71 height 12
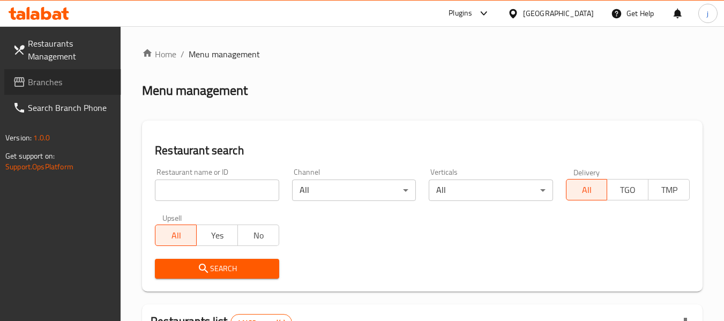
click at [42, 85] on span "Branches" at bounding box center [70, 82] width 85 height 13
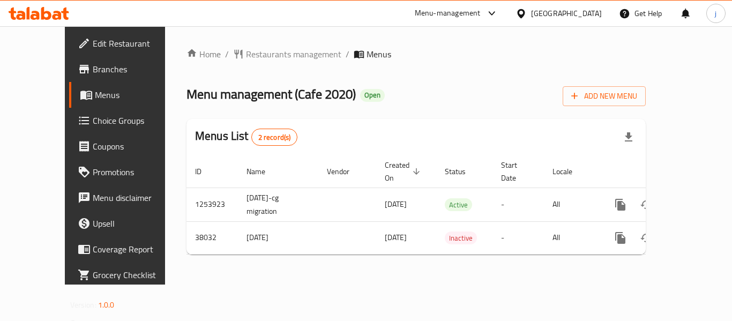
click at [554, 12] on div "[GEOGRAPHIC_DATA]" at bounding box center [566, 13] width 71 height 12
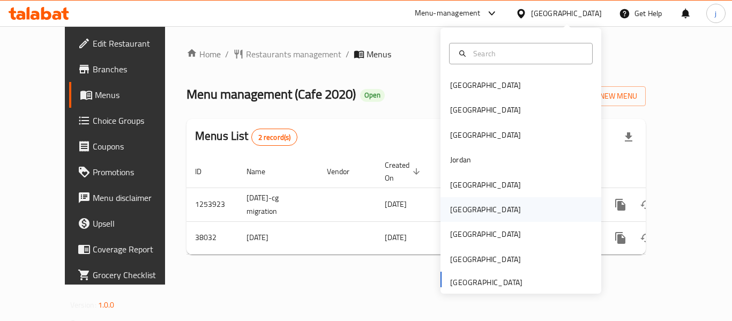
click at [469, 211] on div "[GEOGRAPHIC_DATA]" at bounding box center [485, 209] width 88 height 25
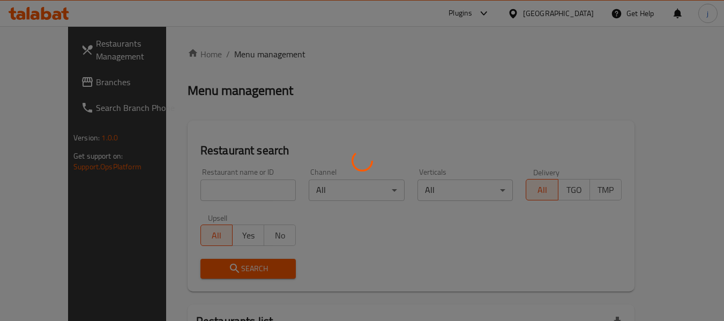
click at [101, 85] on div at bounding box center [362, 160] width 724 height 321
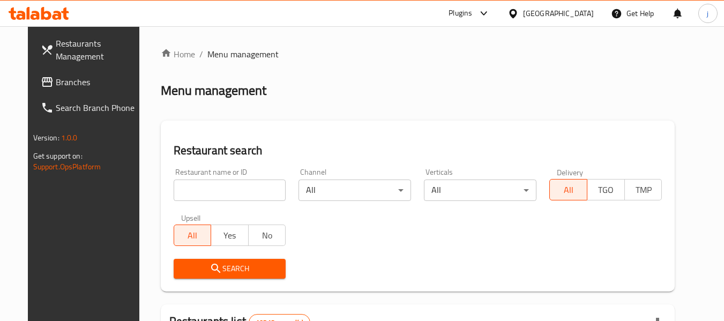
click at [66, 85] on span "Branches" at bounding box center [98, 82] width 85 height 13
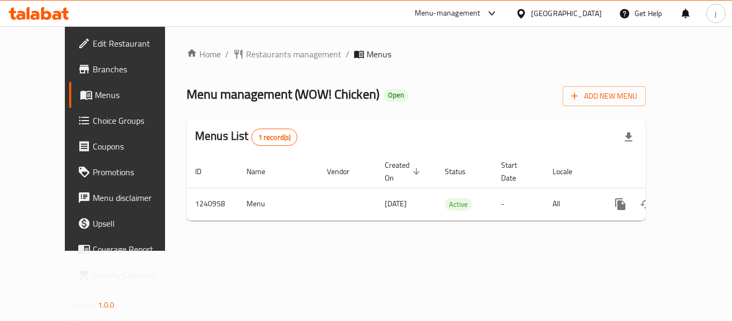
click at [391, 243] on div "Home / Restaurants management / Menus Menu management ( WOW! Chicken ) Open Add…" at bounding box center [416, 138] width 502 height 224
click at [524, 10] on icon at bounding box center [520, 13] width 7 height 9
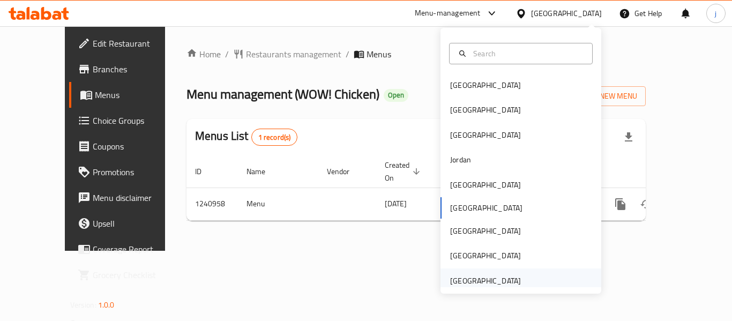
click at [500, 276] on div "[GEOGRAPHIC_DATA]" at bounding box center [485, 281] width 71 height 12
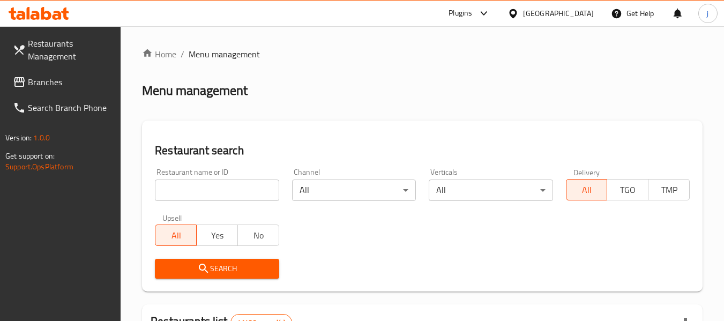
click at [58, 85] on span "Branches" at bounding box center [70, 82] width 85 height 13
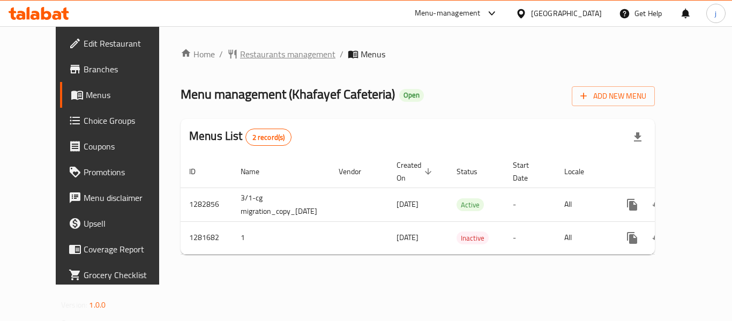
click at [261, 61] on span "Restaurants management" at bounding box center [287, 54] width 95 height 13
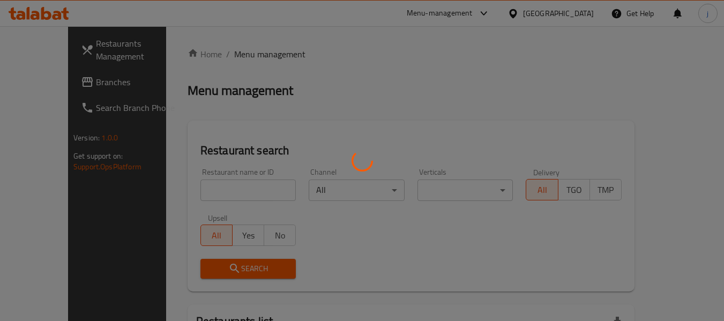
click at [57, 85] on div at bounding box center [362, 160] width 724 height 321
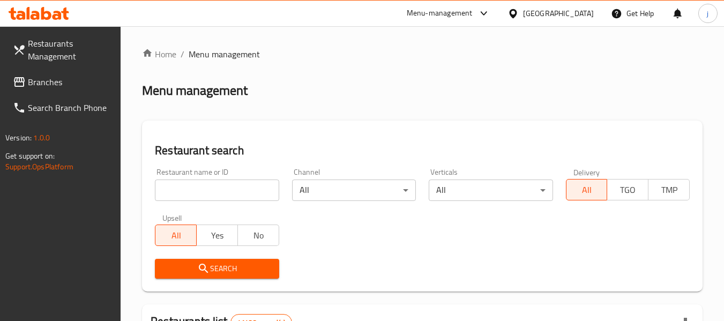
click at [57, 85] on span "Branches" at bounding box center [70, 82] width 85 height 13
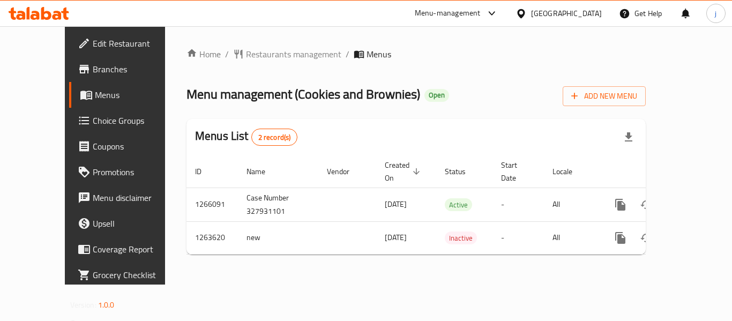
click at [524, 10] on icon at bounding box center [520, 13] width 7 height 9
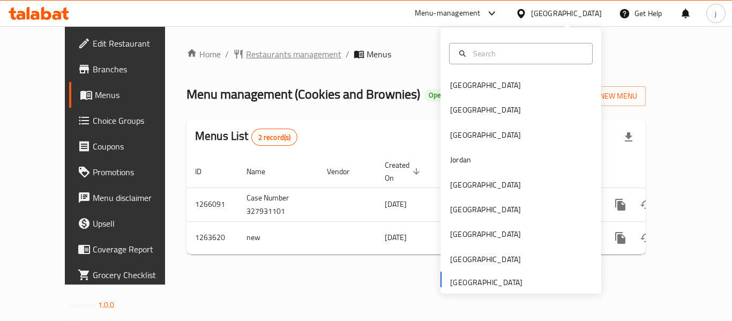
click at [246, 48] on span "Restaurants management" at bounding box center [293, 54] width 95 height 13
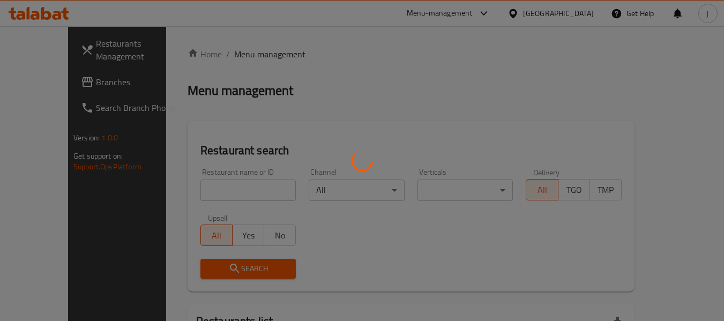
click at [80, 81] on div at bounding box center [362, 160] width 724 height 321
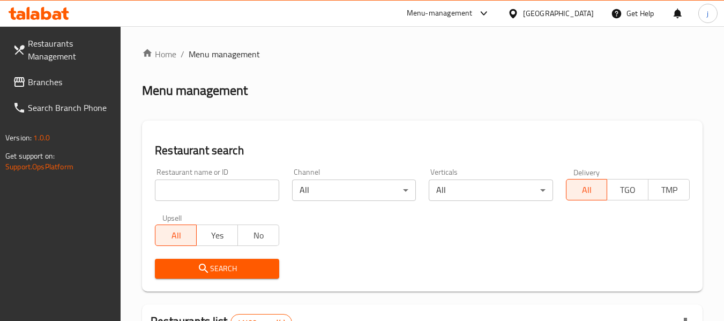
click at [80, 81] on span "Branches" at bounding box center [70, 82] width 85 height 13
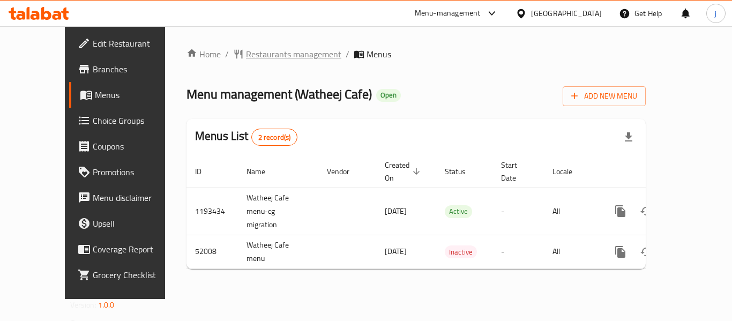
click at [261, 49] on span "Restaurants management" at bounding box center [293, 54] width 95 height 13
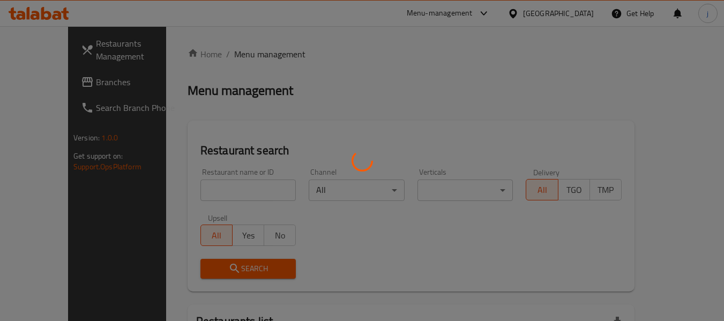
click at [49, 80] on div at bounding box center [362, 160] width 724 height 321
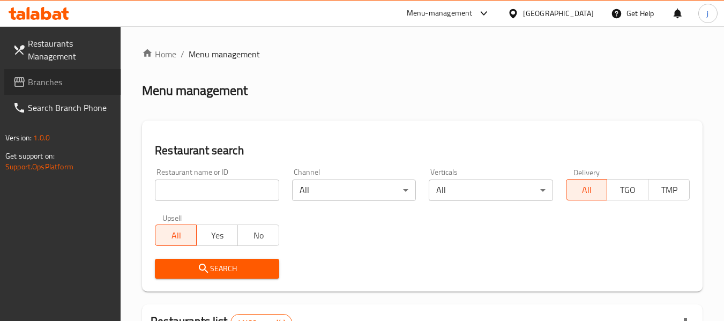
click at [88, 86] on span "Branches" at bounding box center [70, 82] width 85 height 13
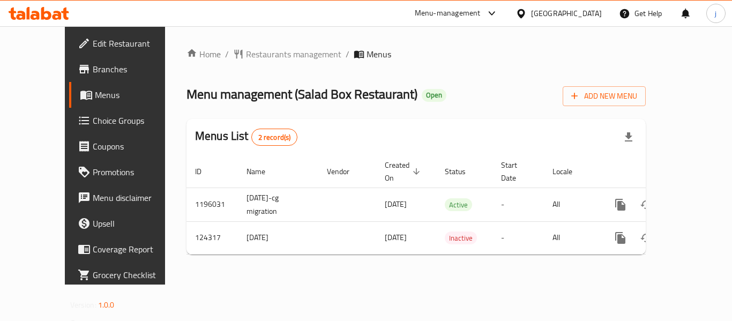
click at [532, 10] on div "[GEOGRAPHIC_DATA]" at bounding box center [566, 13] width 71 height 12
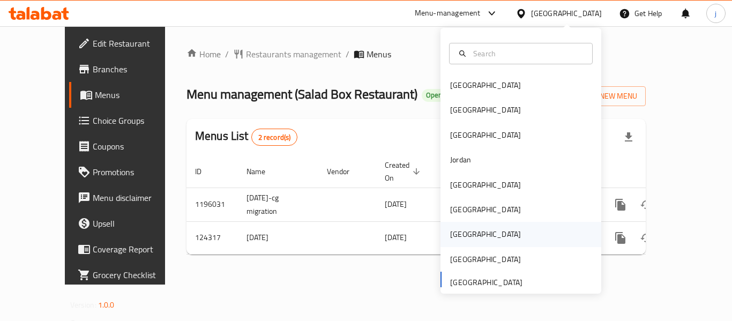
drag, startPoint x: 465, startPoint y: 229, endPoint x: 455, endPoint y: 232, distance: 10.3
click at [455, 232] on div "Qatar" at bounding box center [485, 234] width 88 height 25
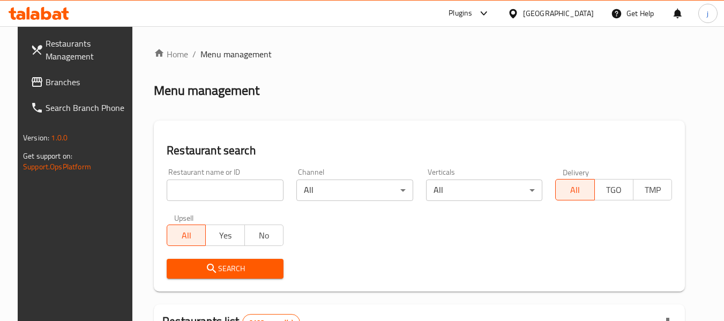
click at [66, 82] on span "Branches" at bounding box center [88, 82] width 85 height 13
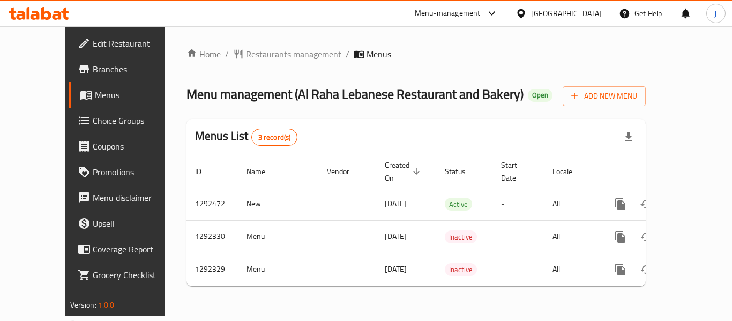
click at [527, 17] on icon at bounding box center [520, 13] width 11 height 11
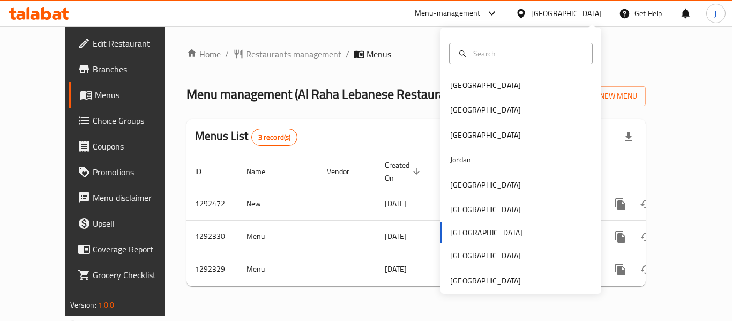
click at [491, 288] on div "[GEOGRAPHIC_DATA] [GEOGRAPHIC_DATA] [GEOGRAPHIC_DATA] [GEOGRAPHIC_DATA] [GEOGRA…" at bounding box center [520, 161] width 161 height 266
click at [469, 278] on div "[GEOGRAPHIC_DATA]" at bounding box center [485, 281] width 71 height 12
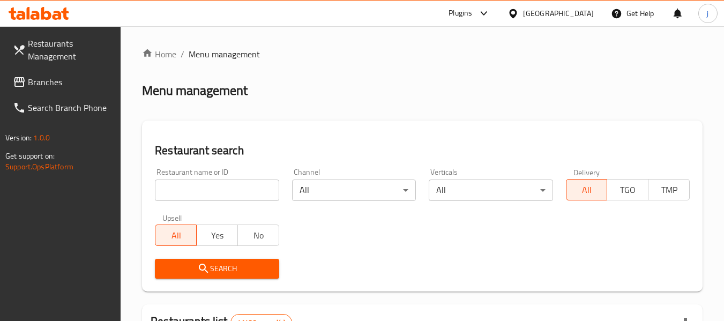
click at [66, 78] on span "Branches" at bounding box center [70, 82] width 85 height 13
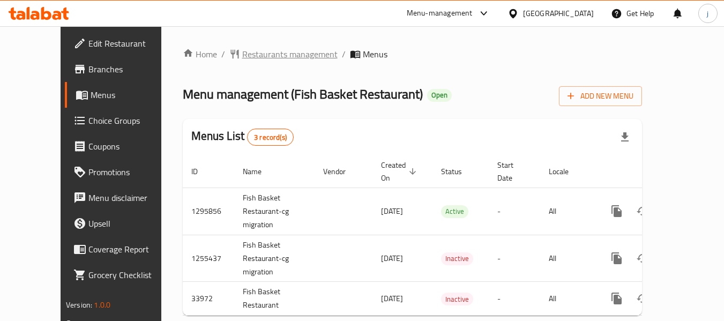
click at [267, 49] on span "Restaurants management" at bounding box center [289, 54] width 95 height 13
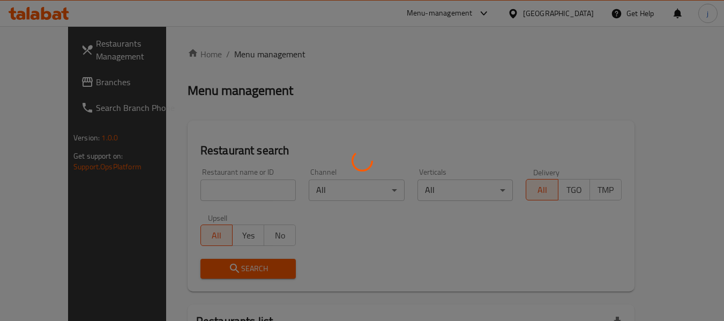
drag, startPoint x: 267, startPoint y: 49, endPoint x: 54, endPoint y: 76, distance: 214.9
click at [54, 76] on div at bounding box center [362, 160] width 724 height 321
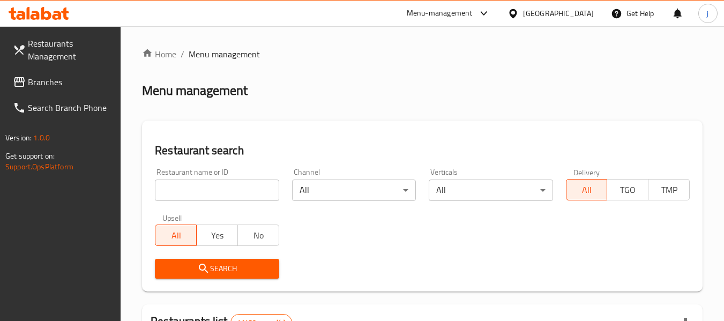
click at [51, 79] on span "Branches" at bounding box center [70, 82] width 85 height 13
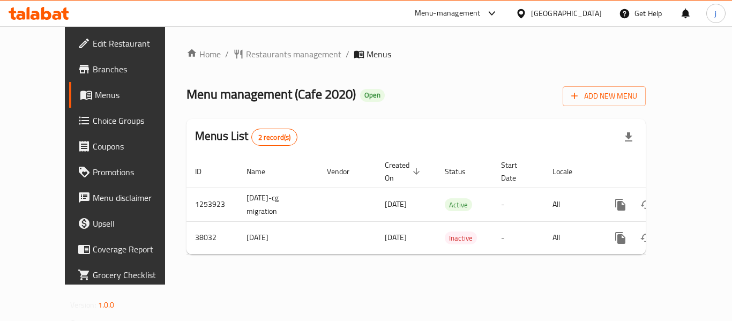
click at [512, 9] on div "[GEOGRAPHIC_DATA]" at bounding box center [558, 14] width 103 height 26
click at [520, 17] on icon at bounding box center [520, 13] width 11 height 11
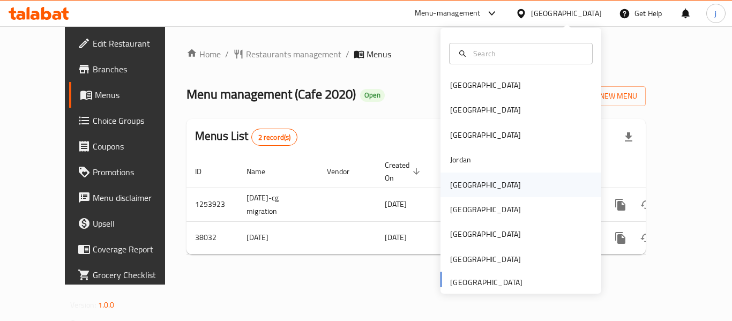
click at [475, 187] on div "[GEOGRAPHIC_DATA]" at bounding box center [520, 184] width 161 height 25
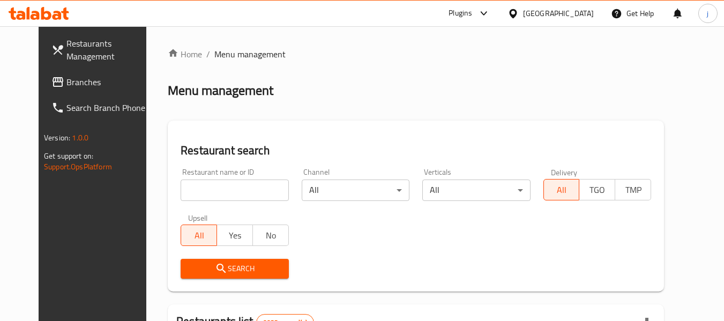
click at [66, 86] on span "Branches" at bounding box center [108, 82] width 85 height 13
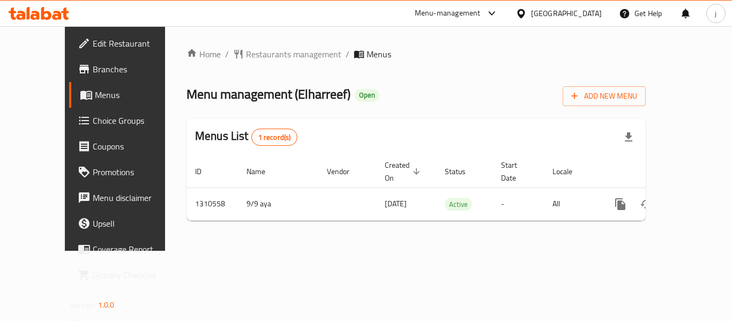
click at [524, 9] on icon at bounding box center [520, 13] width 7 height 9
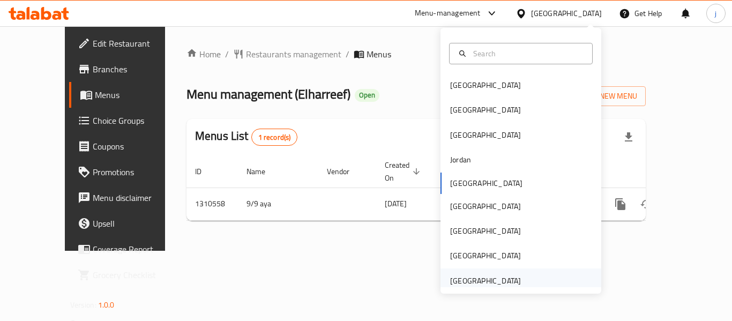
click at [481, 283] on div "[GEOGRAPHIC_DATA]" at bounding box center [485, 281] width 71 height 12
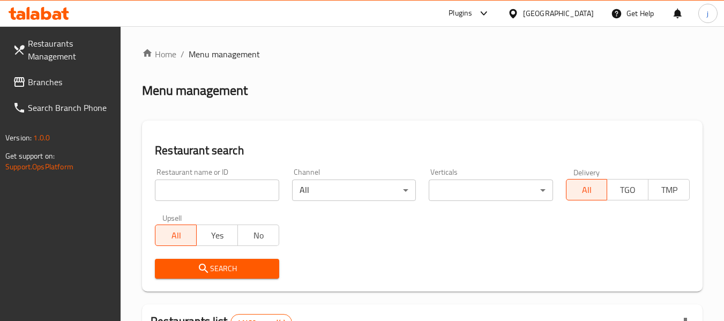
drag, startPoint x: 51, startPoint y: 85, endPoint x: 43, endPoint y: 85, distance: 8.6
click at [51, 85] on span "Branches" at bounding box center [70, 82] width 85 height 13
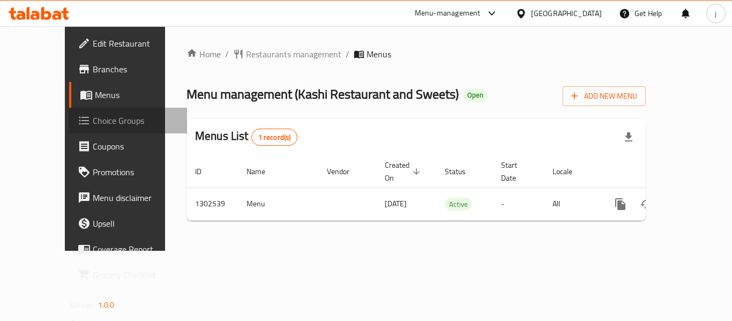
click at [93, 121] on span "Choice Groups" at bounding box center [136, 120] width 86 height 13
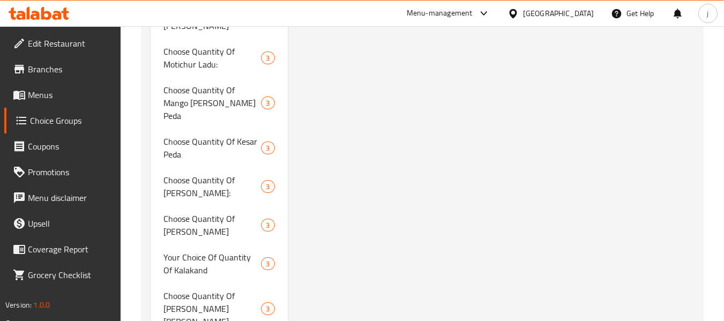
scroll to position [946, 0]
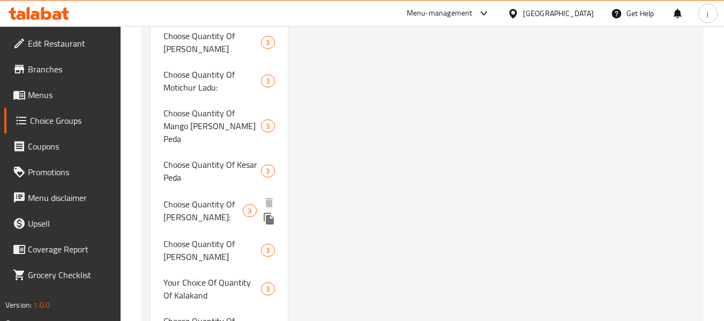
scroll to position [947, 0]
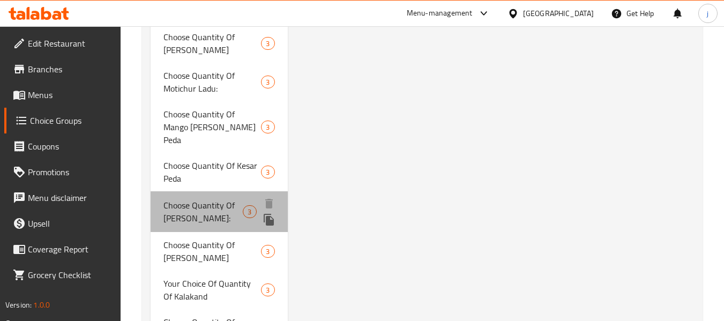
click at [199, 202] on span "Choose Quantity Of Mathura Peda:" at bounding box center [202, 212] width 79 height 26
type input "Choose Quantity Of Mathura Peda:"
type input "اختر كمية ماثورا بيدا:"
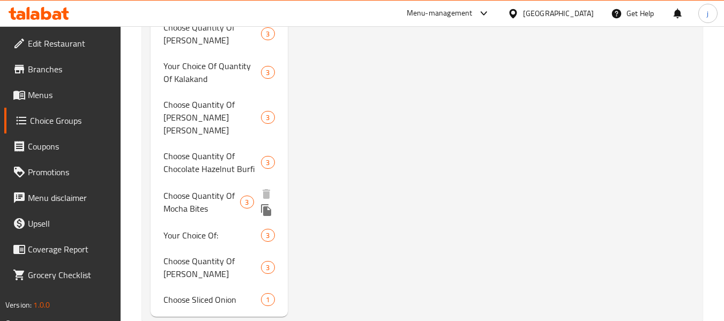
scroll to position [1173, 0]
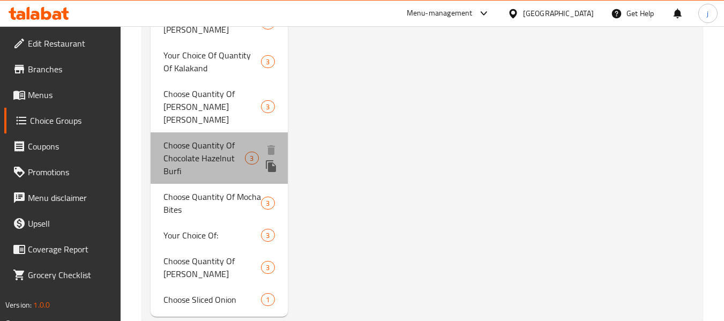
click at [194, 143] on span "Choose Quantity Of Chocolate Hazelnut Burfi" at bounding box center [203, 158] width 81 height 39
type input "Choose Quantity Of Chocolate Hazelnut Burfi"
type input "اختر كمية من بورفي شوكولاتة و بندق"
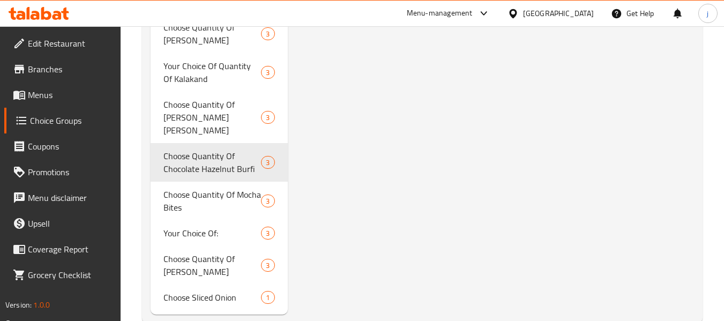
scroll to position [1160, 0]
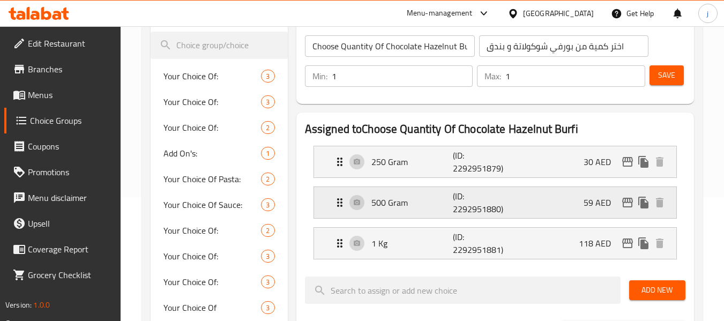
scroll to position [107, 0]
